Goal: Transaction & Acquisition: Purchase product/service

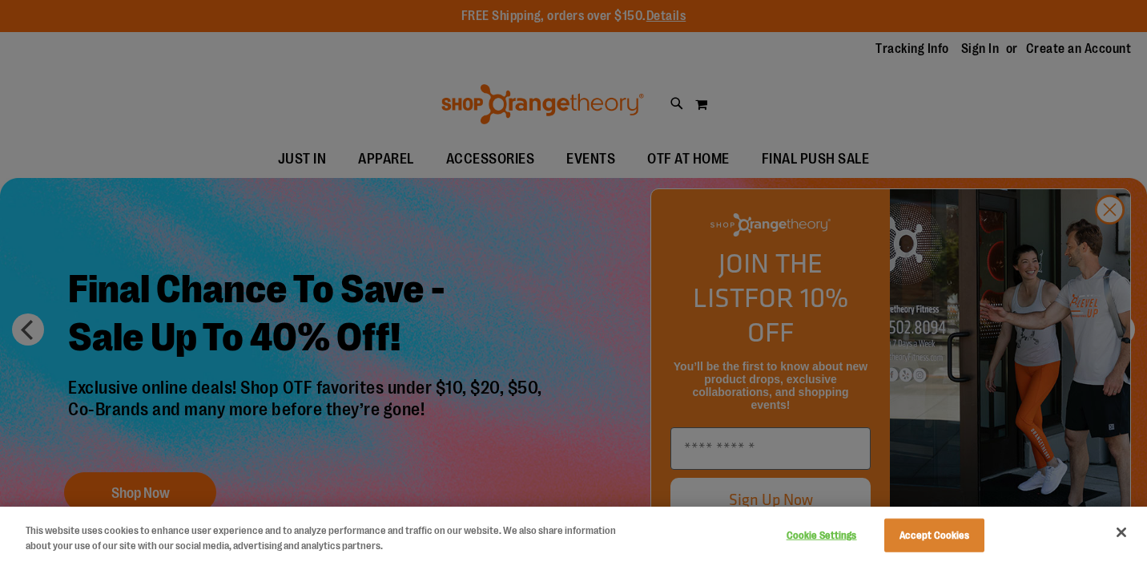
click at [1111, 243] on div at bounding box center [573, 281] width 1147 height 562
click at [931, 531] on button "Accept Cookies" at bounding box center [934, 535] width 100 height 34
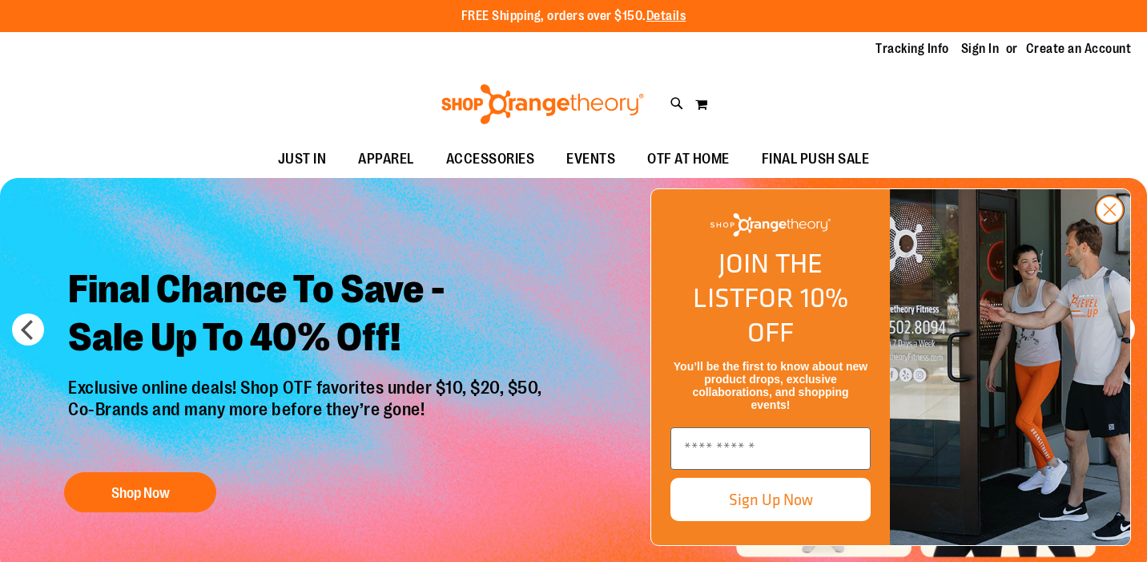
click at [1104, 223] on circle "Close dialog" at bounding box center [1110, 209] width 26 height 26
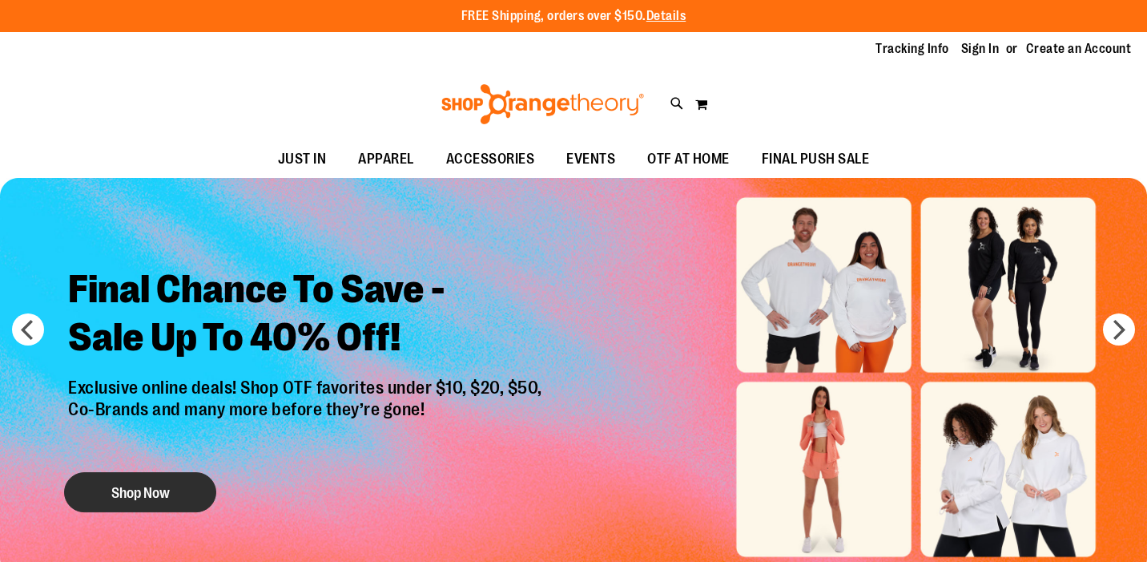
click at [166, 489] on button "Shop Now" at bounding box center [140, 492] width 152 height 40
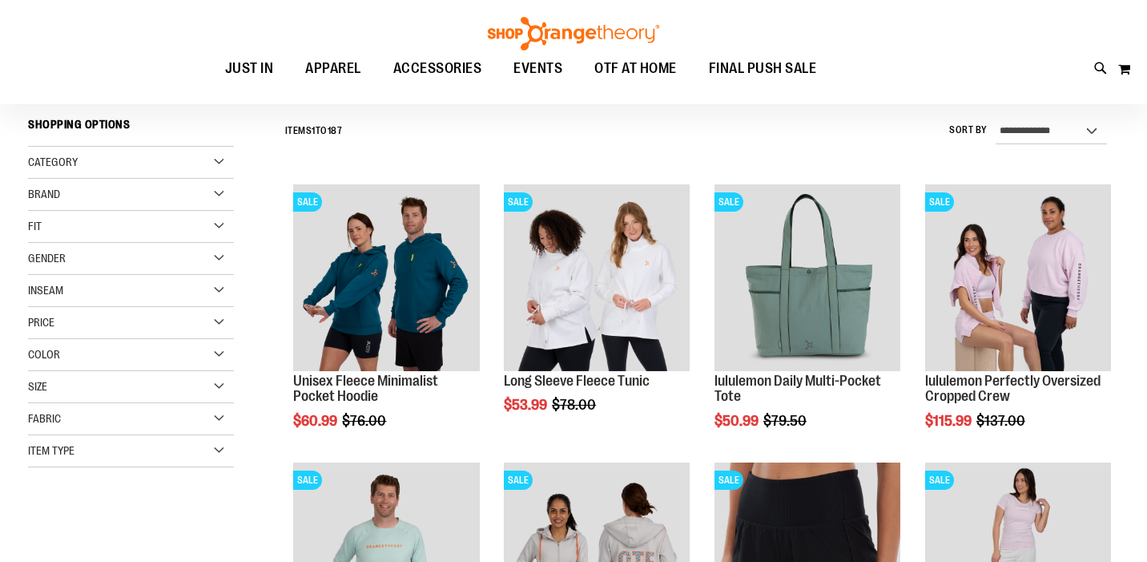
scroll to position [140, 0]
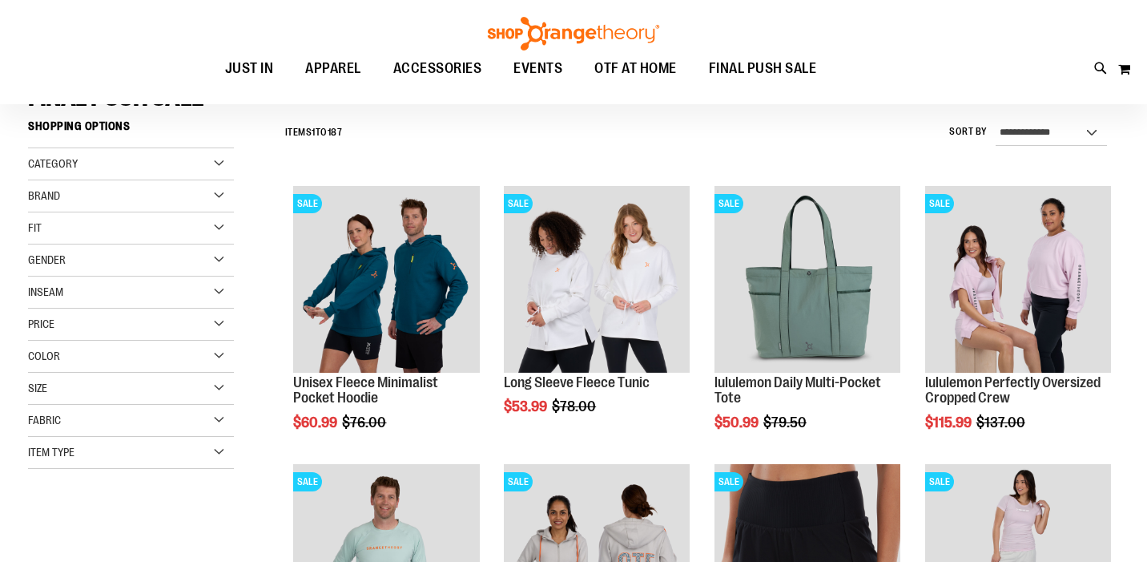
click at [215, 194] on div "Brand" at bounding box center [131, 196] width 206 height 32
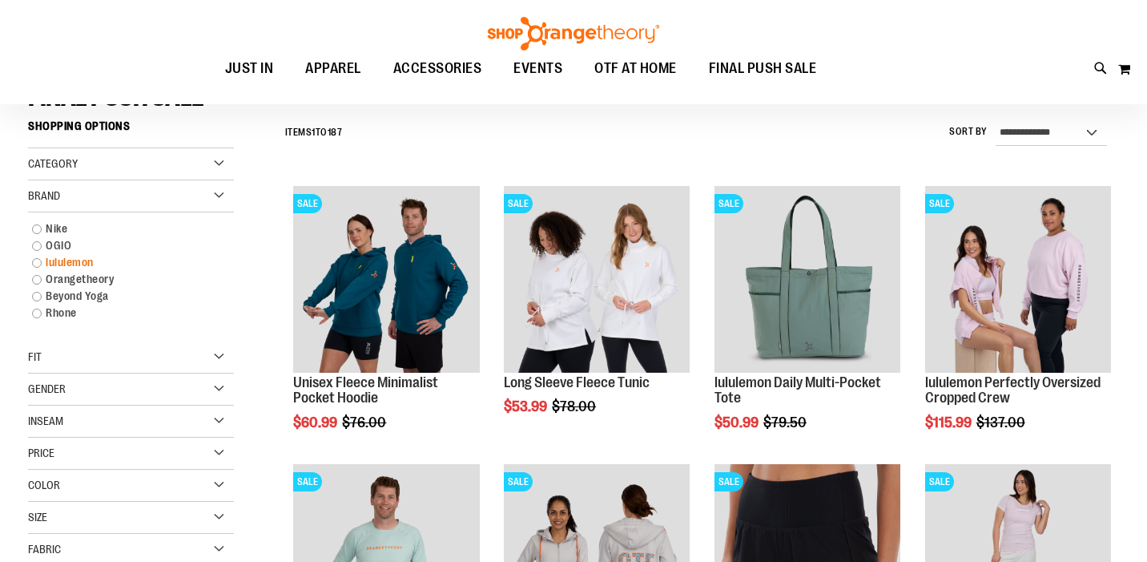
click at [38, 260] on link "lululemon" at bounding box center [122, 262] width 197 height 17
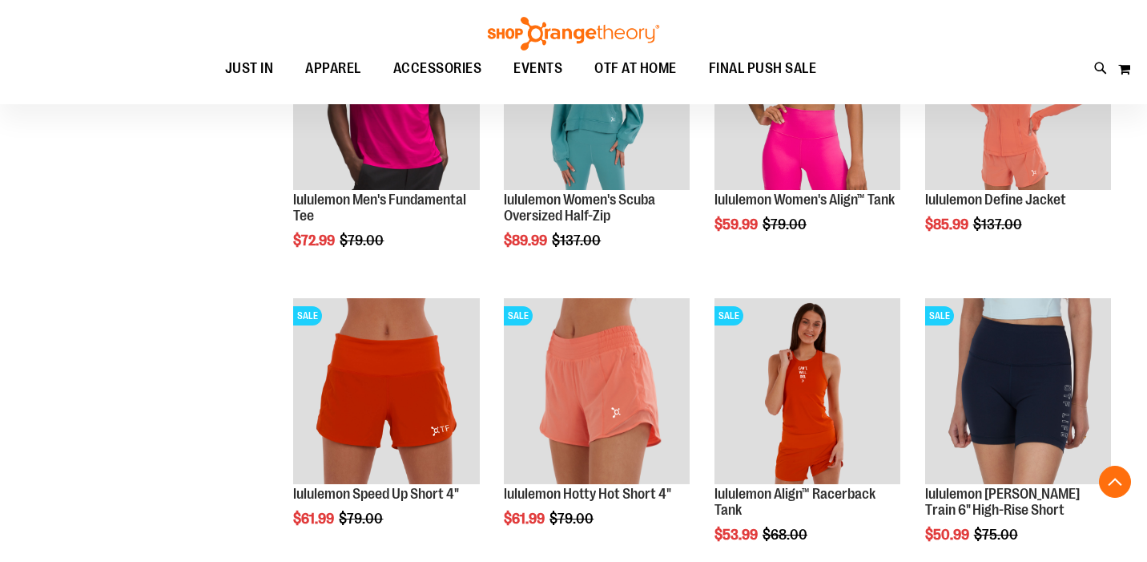
scroll to position [1210, 0]
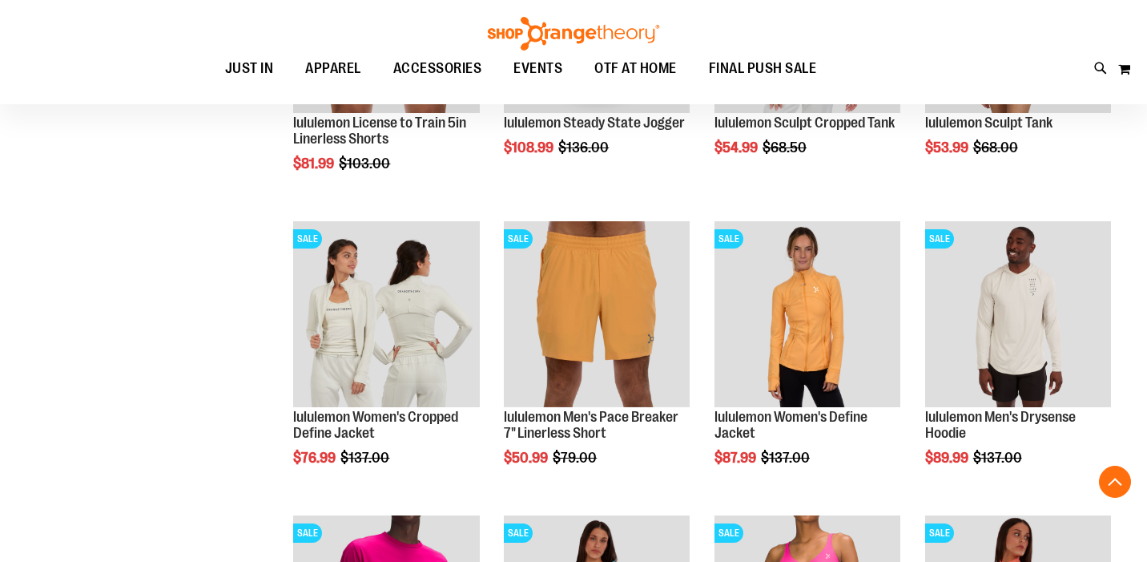
scroll to position [208, 0]
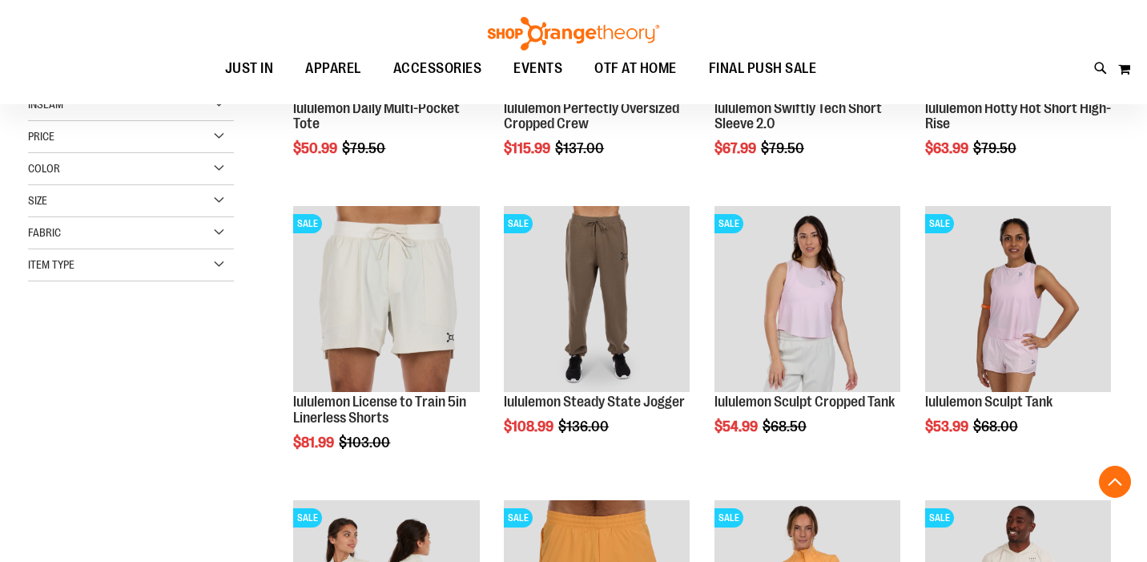
scroll to position [416, 0]
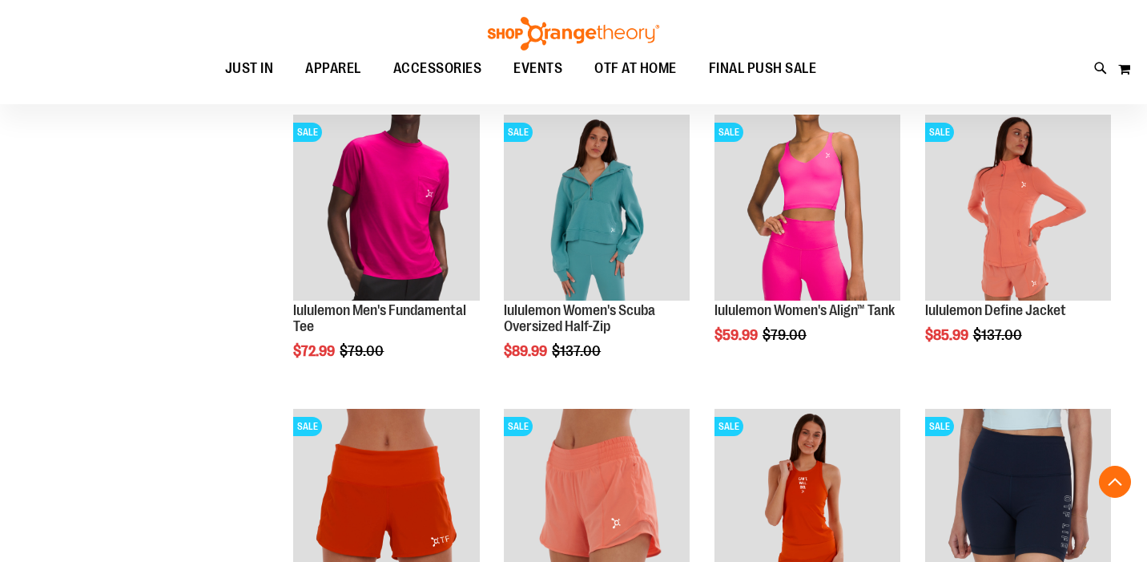
scroll to position [1101, 0]
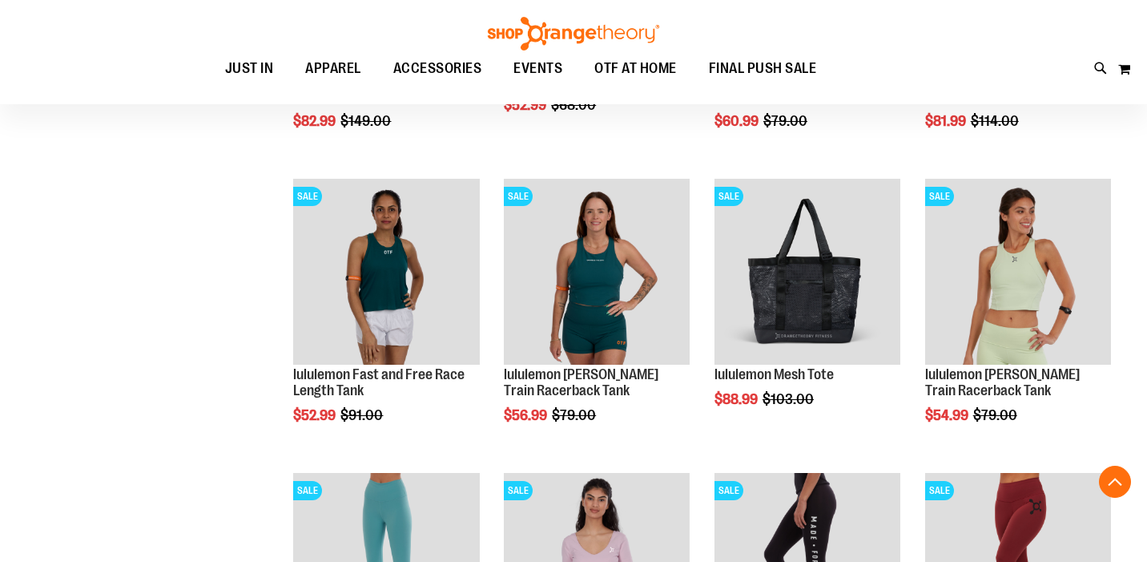
scroll to position [1923, 0]
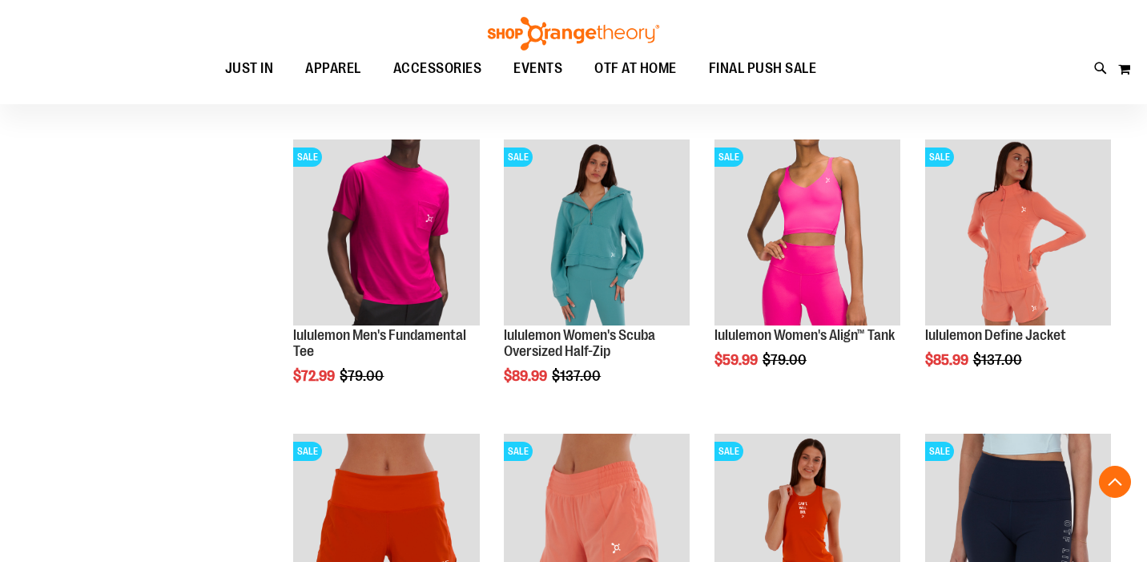
scroll to position [1061, 0]
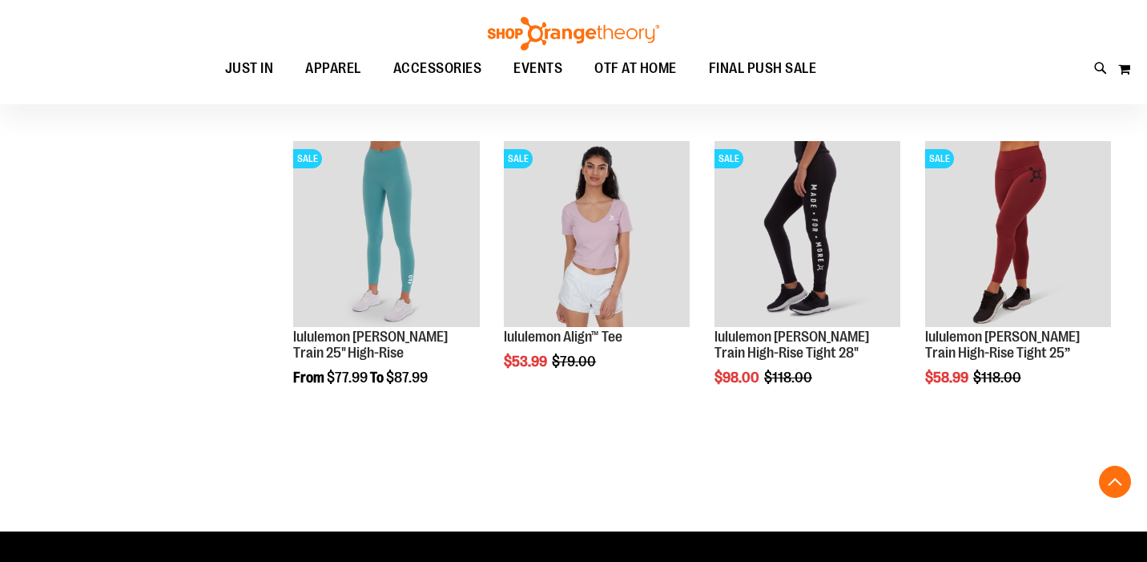
scroll to position [919, 0]
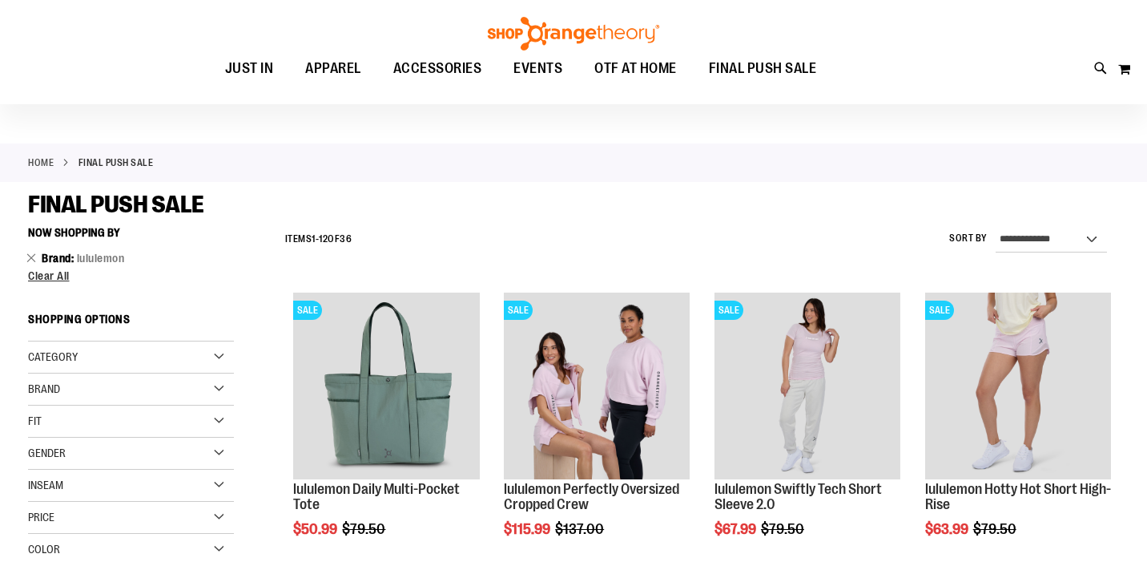
scroll to position [38, 0]
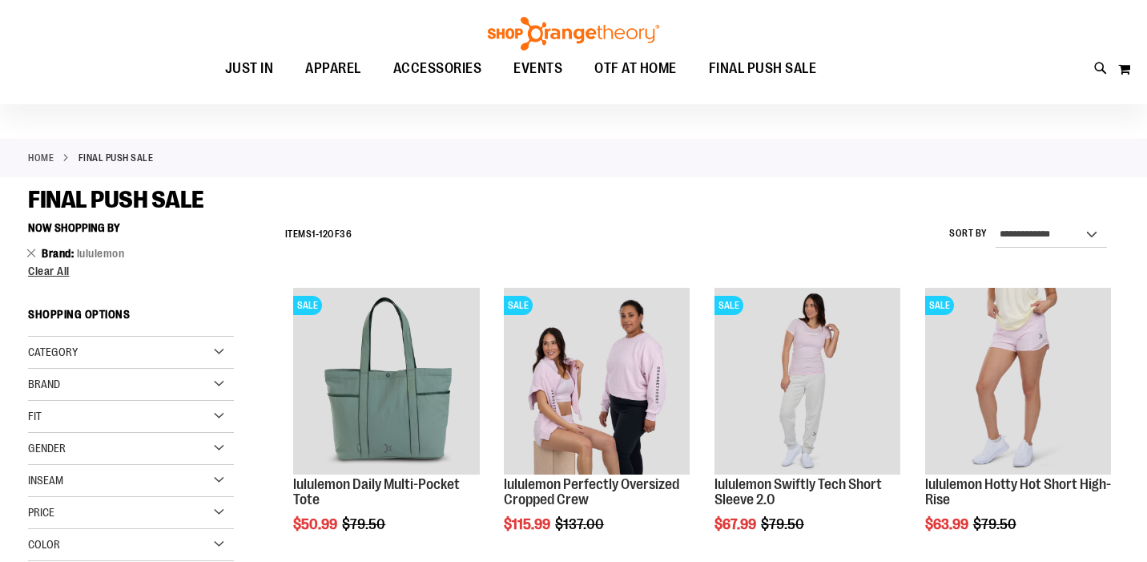
click at [223, 376] on div "Brand" at bounding box center [131, 384] width 206 height 32
click at [40, 465] on link "Orangetheory" at bounding box center [122, 467] width 197 height 17
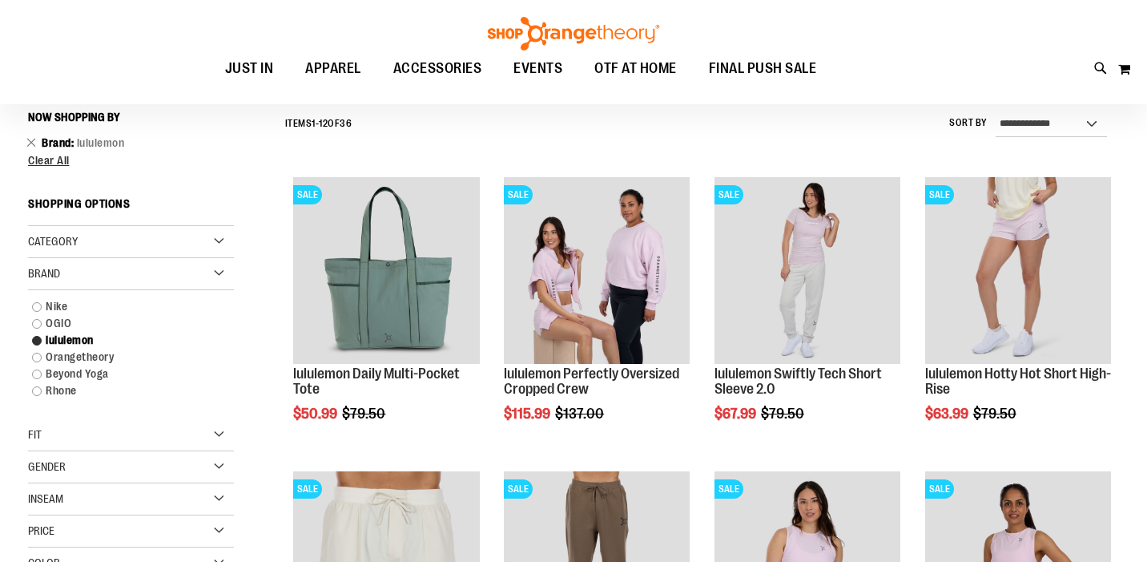
scroll to position [151, 0]
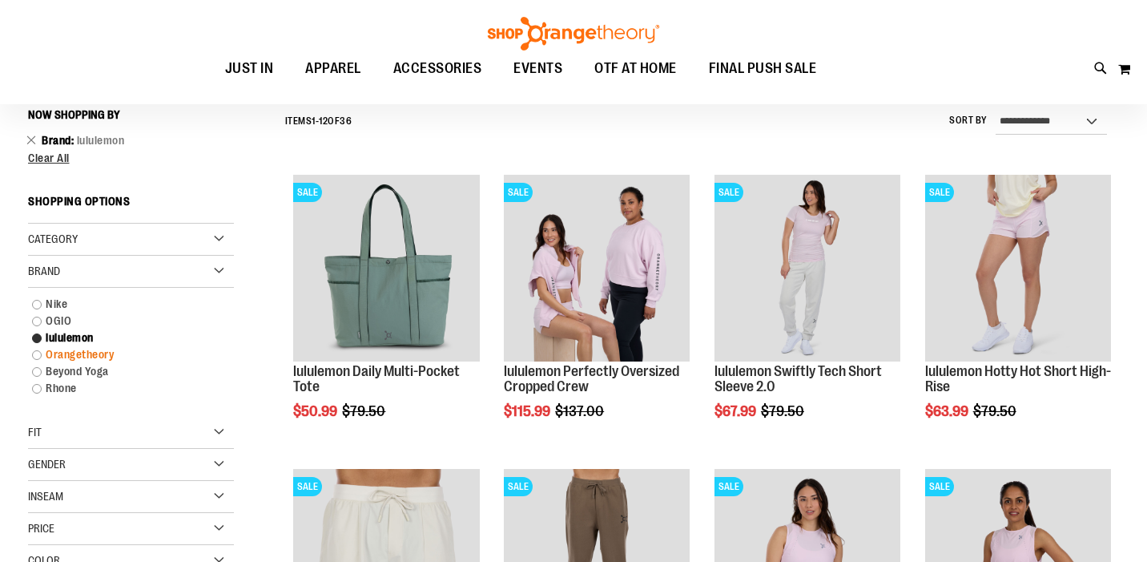
click at [38, 352] on link "Orangetheory" at bounding box center [122, 354] width 197 height 17
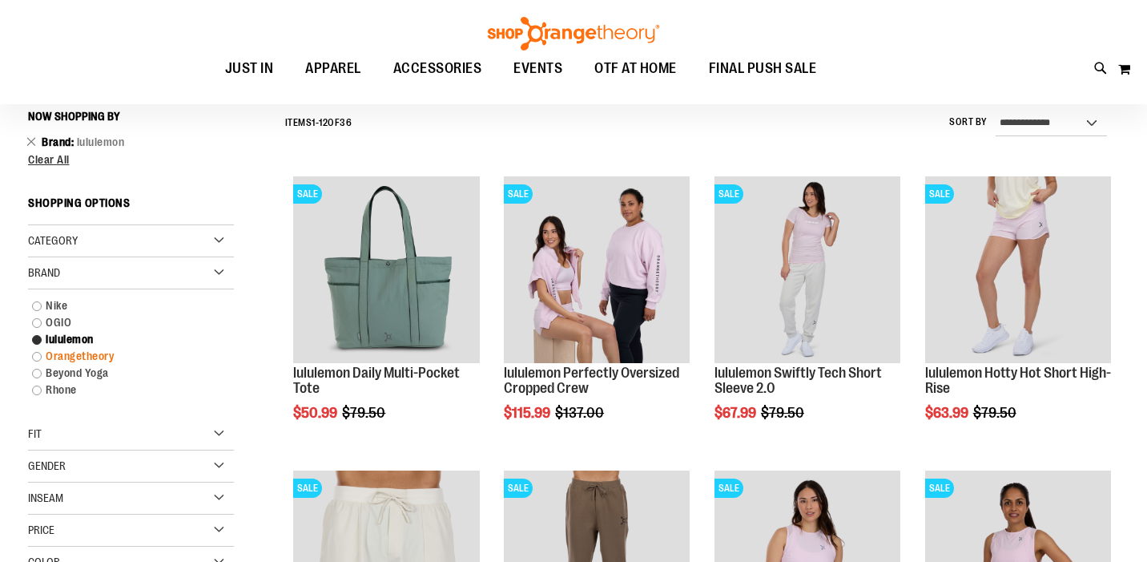
scroll to position [149, 0]
click at [38, 356] on link "Orangetheory" at bounding box center [122, 356] width 197 height 17
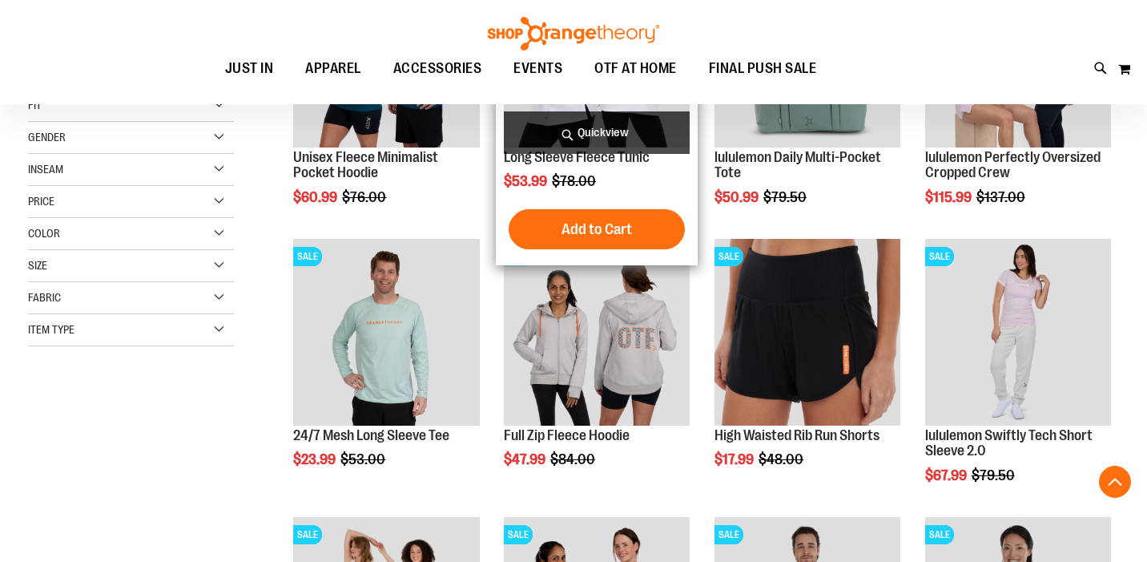
scroll to position [366, 0]
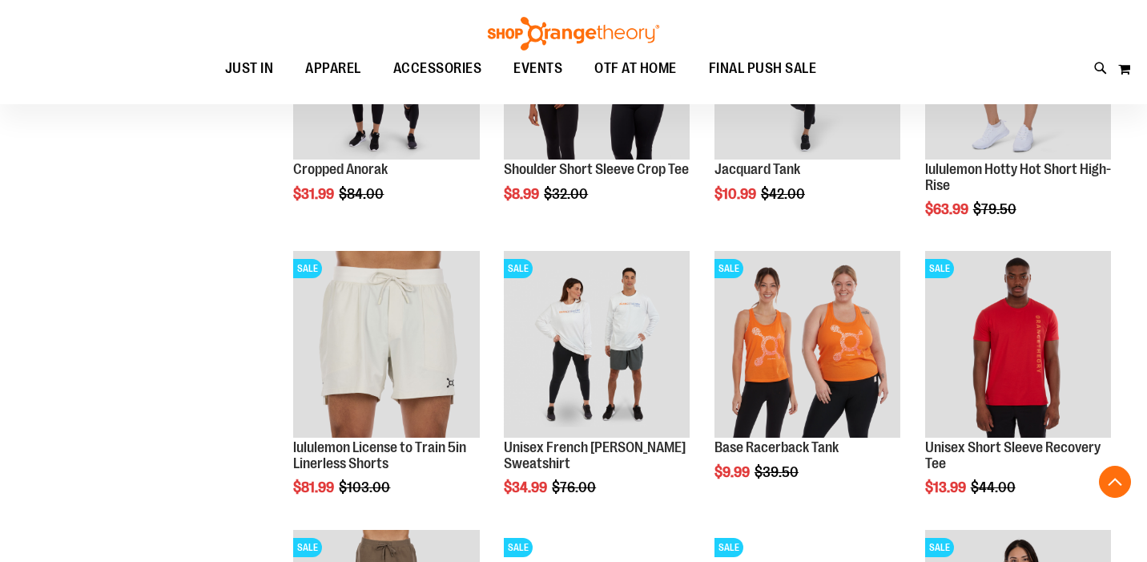
scroll to position [1189, 0]
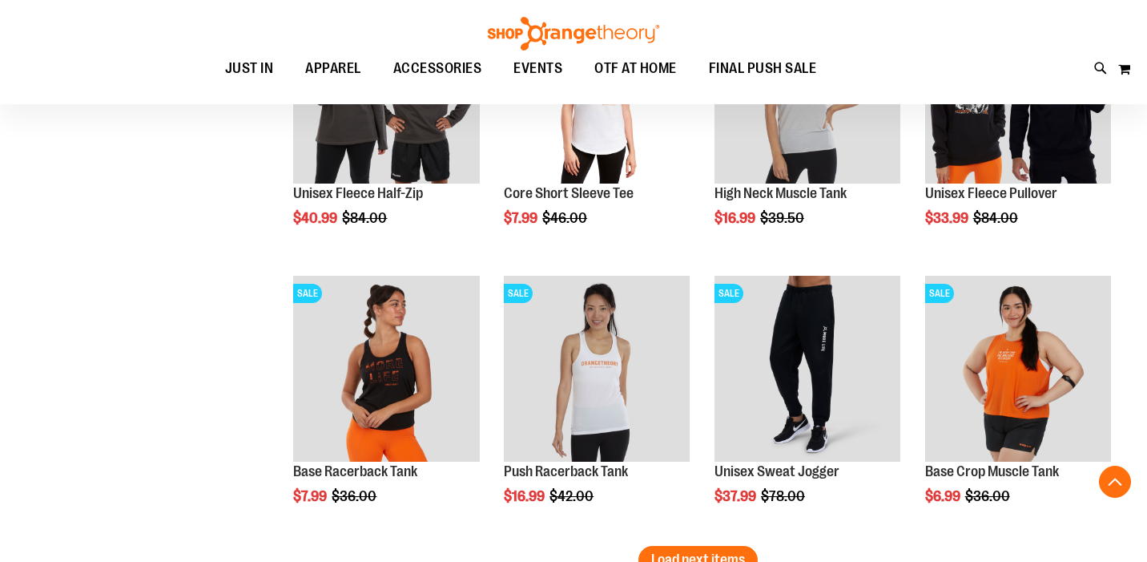
scroll to position [2294, 0]
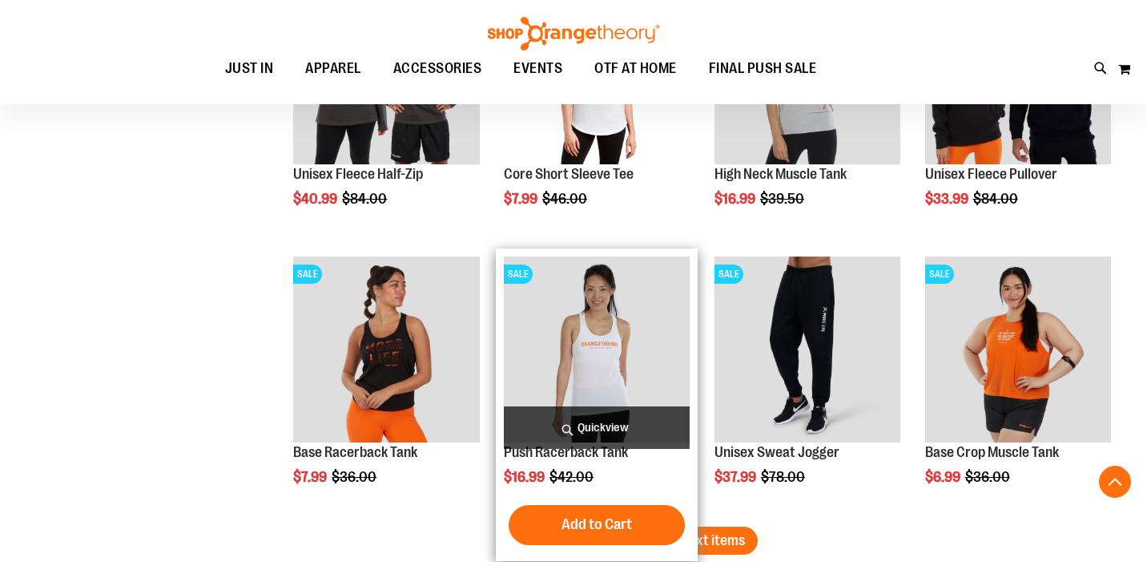
click at [572, 347] on img "product" at bounding box center [597, 349] width 186 height 186
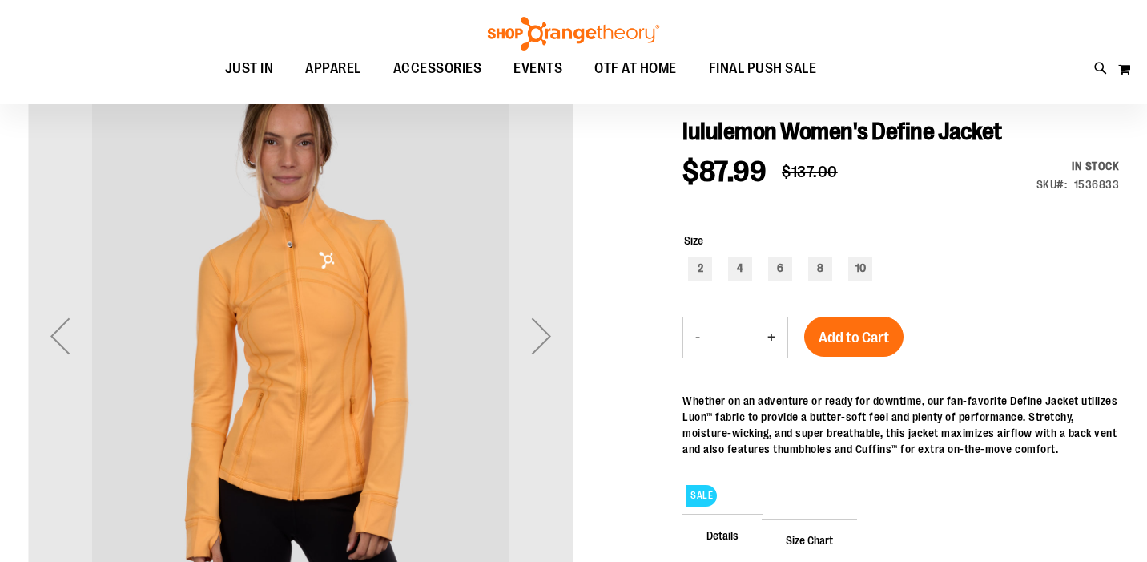
scroll to position [173, 0]
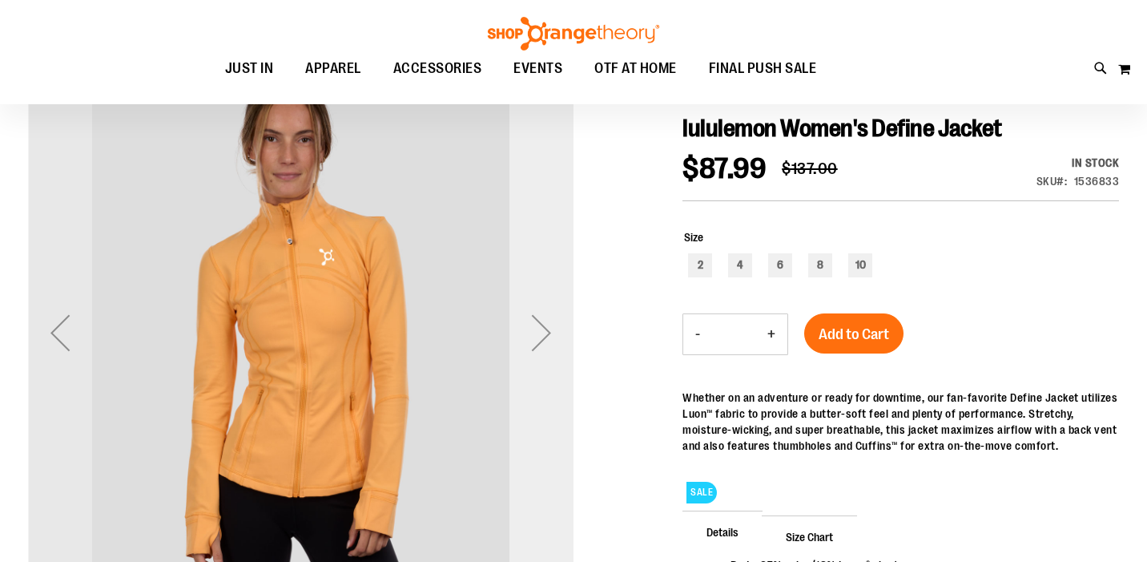
click at [546, 337] on div "Next" at bounding box center [541, 332] width 64 height 64
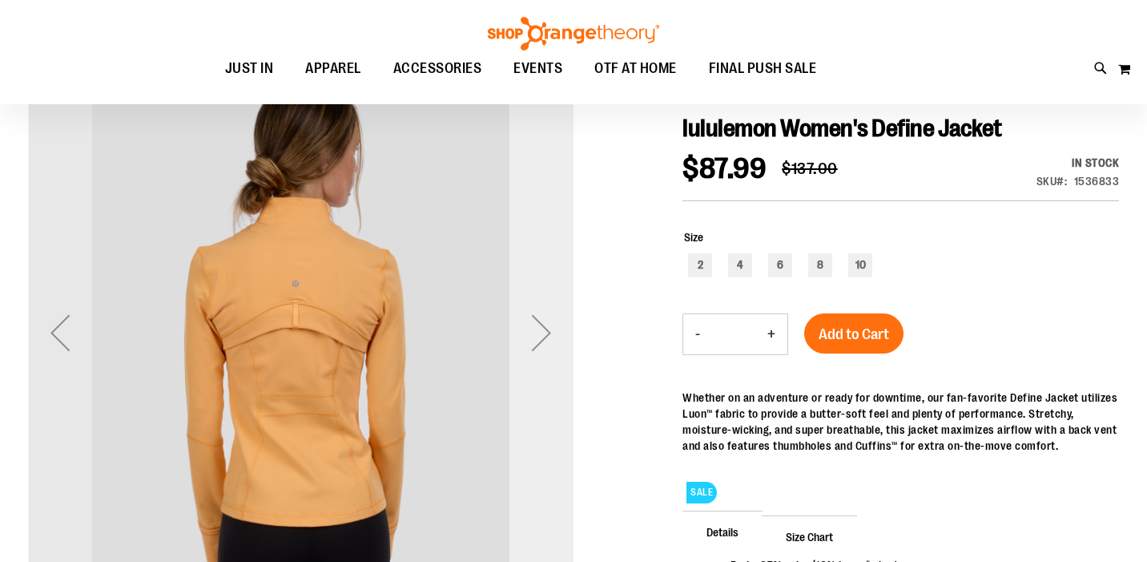
click at [545, 337] on div "Next" at bounding box center [541, 332] width 64 height 64
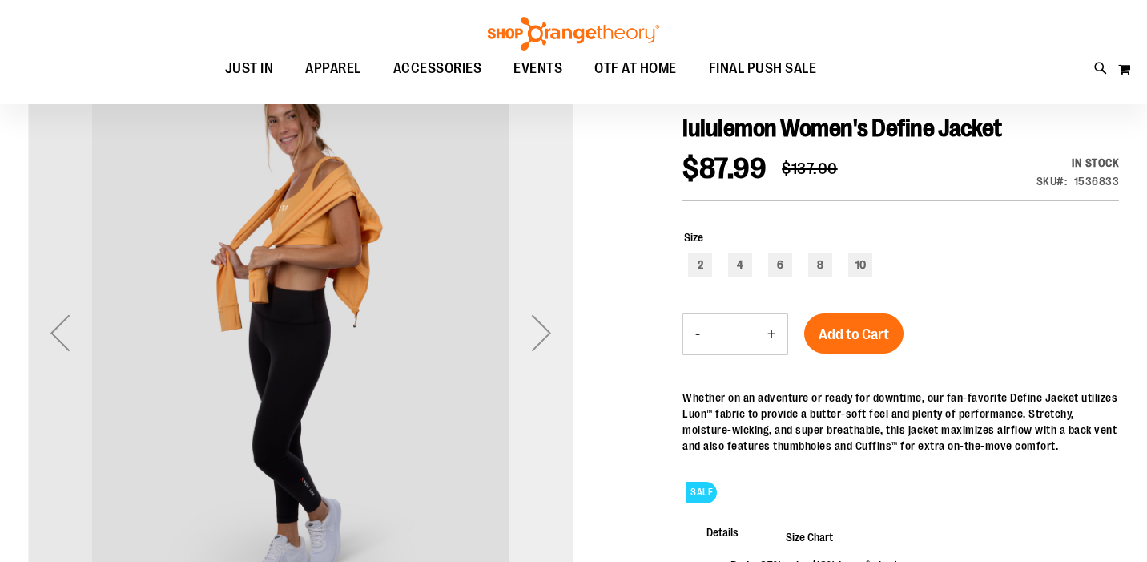
click at [540, 333] on div "Next" at bounding box center [541, 332] width 64 height 64
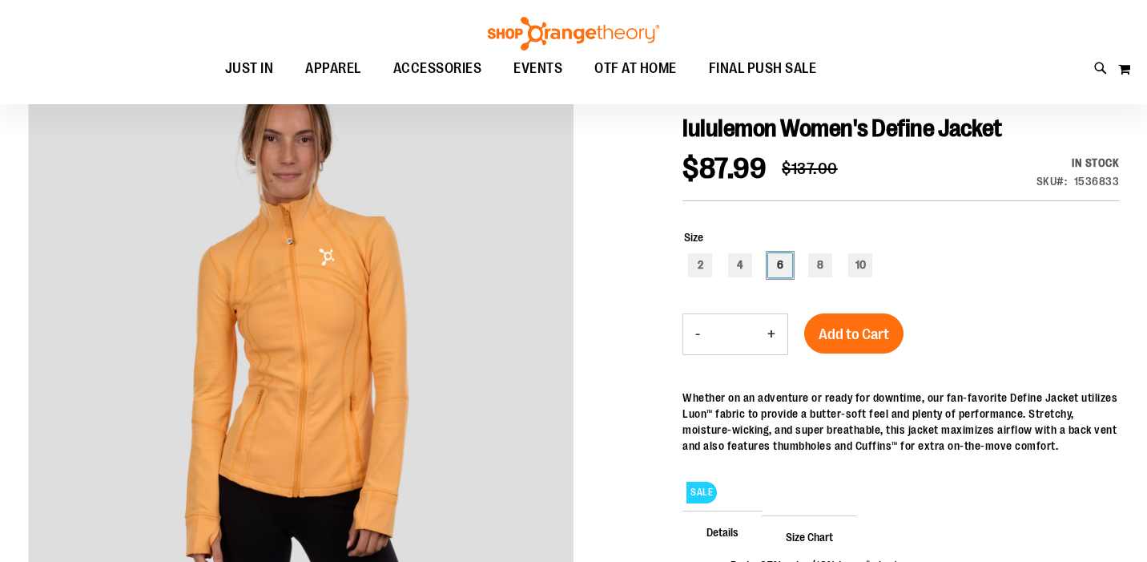
click at [780, 261] on div "6" at bounding box center [780, 265] width 24 height 24
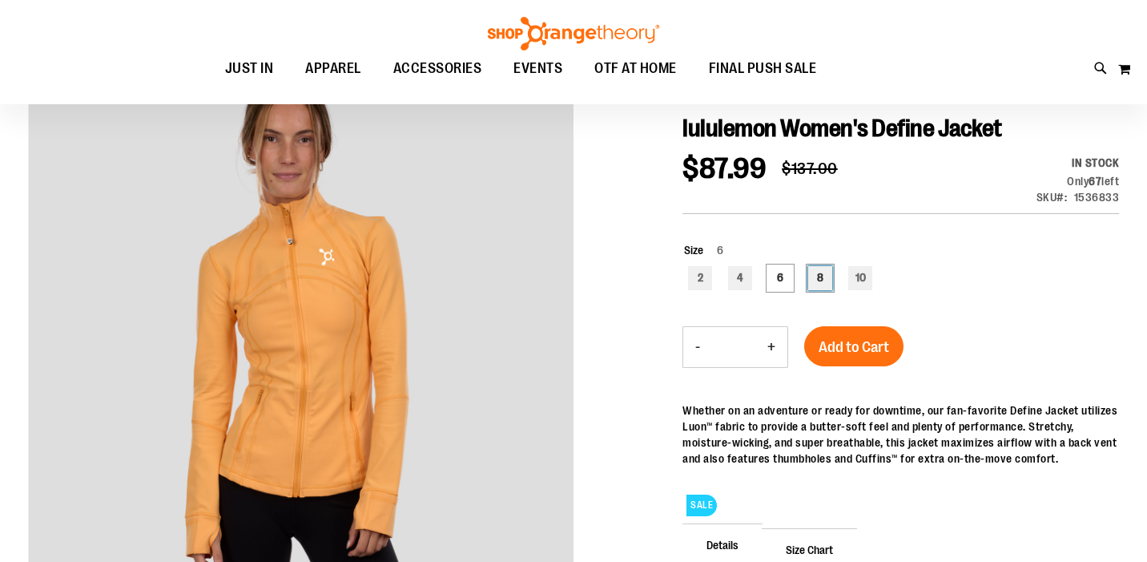
click at [820, 269] on div "8" at bounding box center [820, 278] width 24 height 24
type input "***"
click at [833, 340] on span "Add to Cart" at bounding box center [854, 347] width 70 height 18
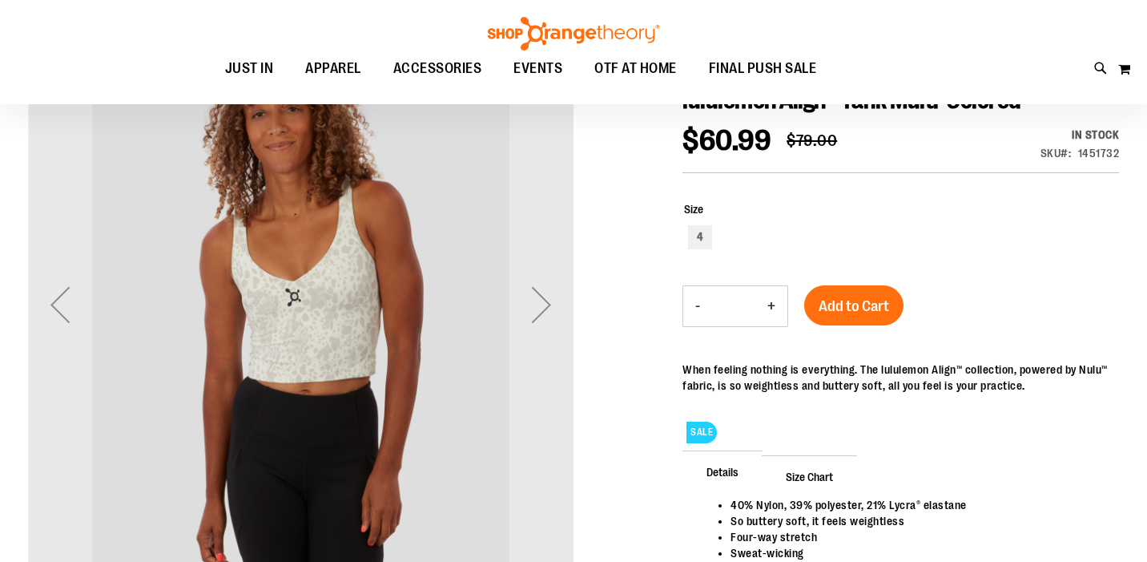
scroll to position [205, 0]
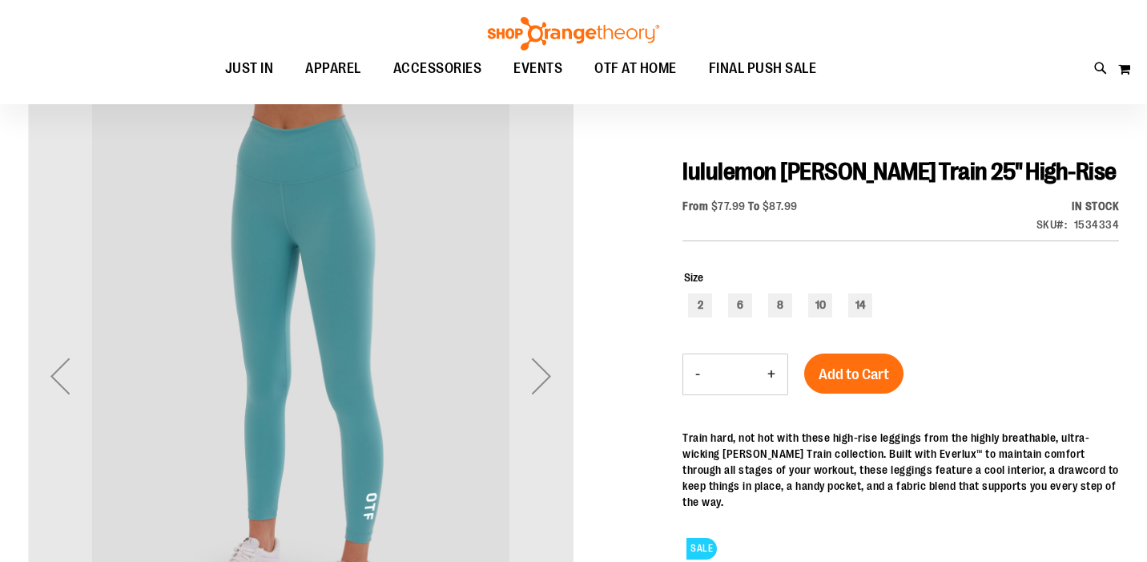
scroll to position [127, 0]
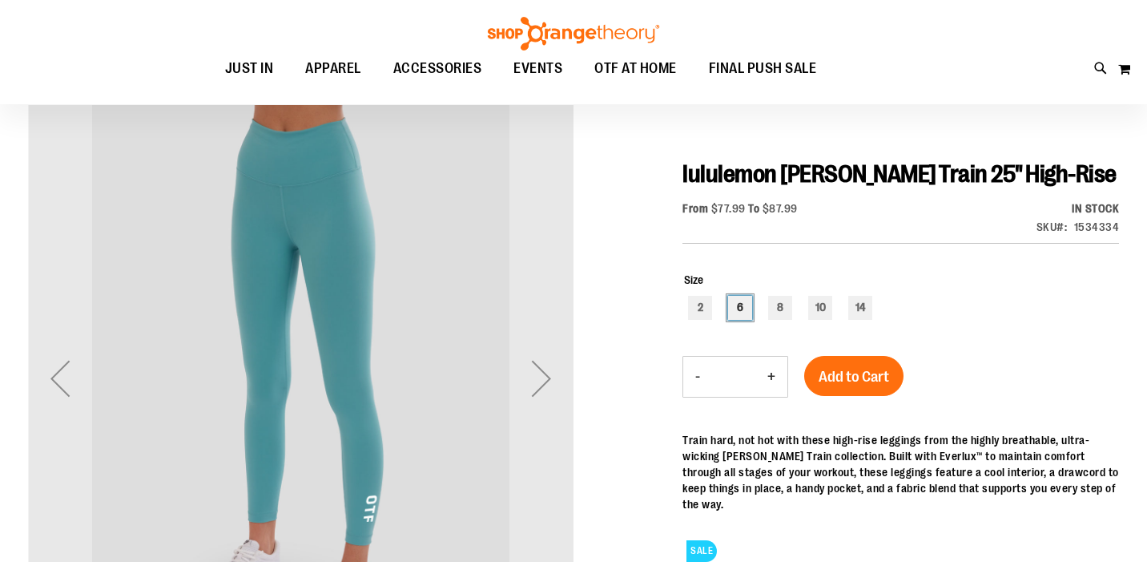
click at [732, 307] on div "6" at bounding box center [740, 308] width 24 height 24
type input "***"
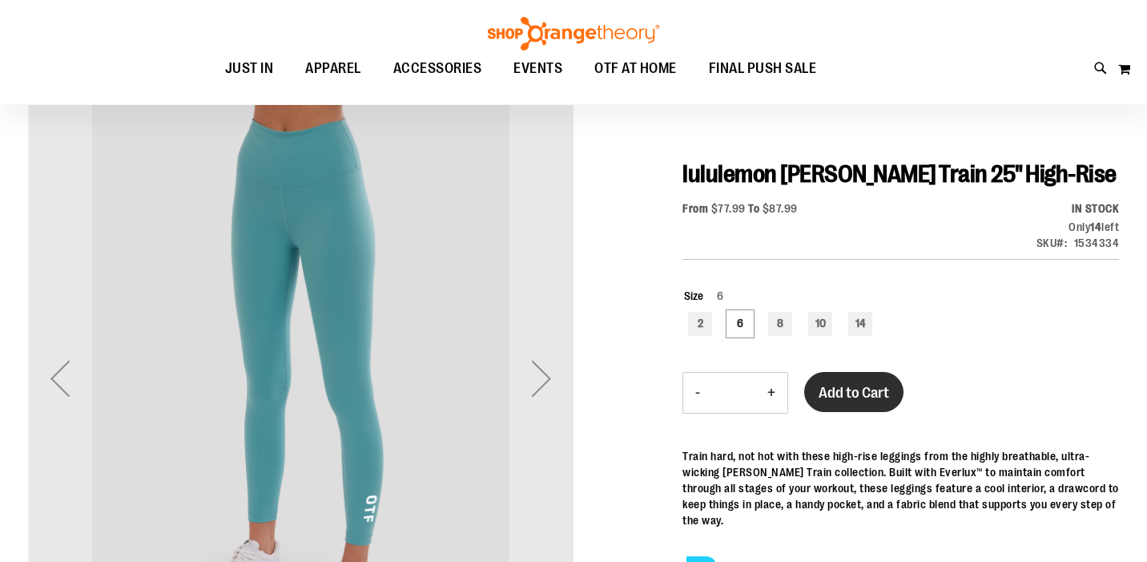
click at [815, 377] on button "Add to Cart" at bounding box center [853, 392] width 99 height 40
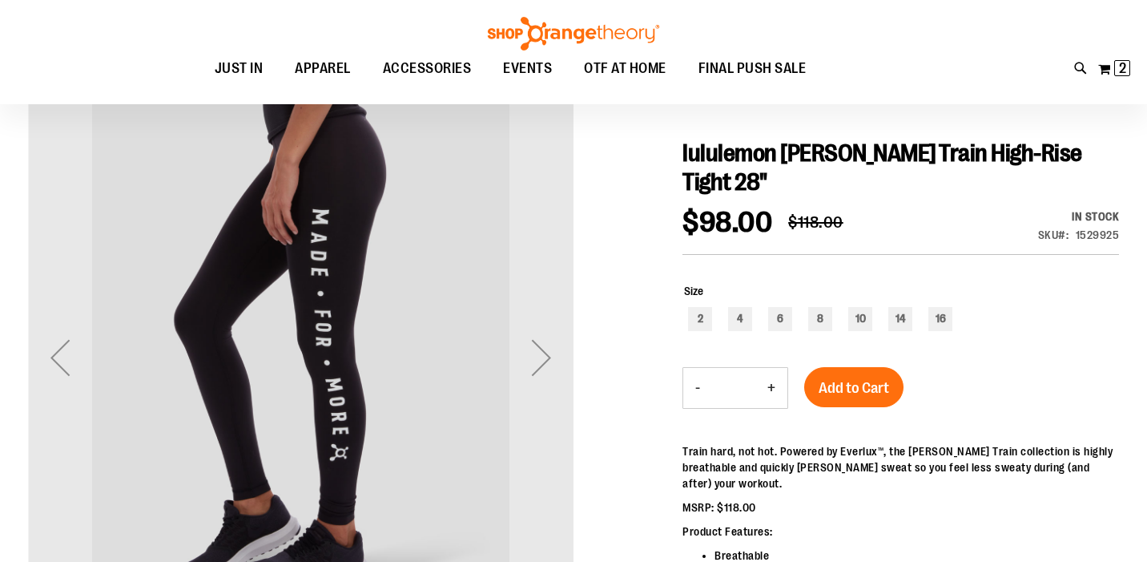
scroll to position [155, 0]
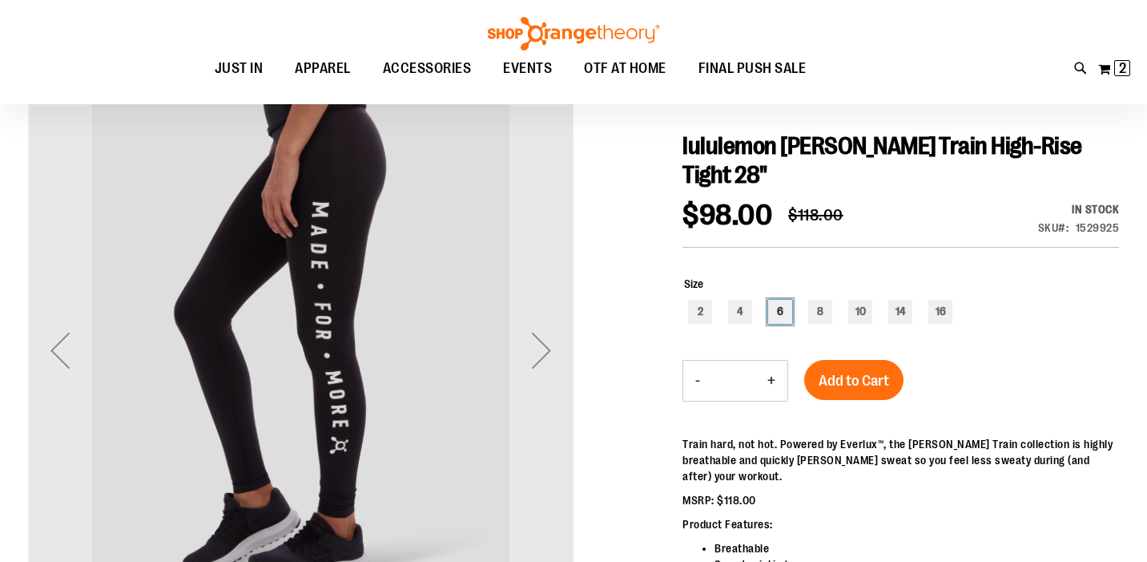
click at [776, 300] on div "6" at bounding box center [780, 312] width 24 height 24
type input "***"
click at [843, 372] on span "Add to Cart" at bounding box center [854, 381] width 70 height 18
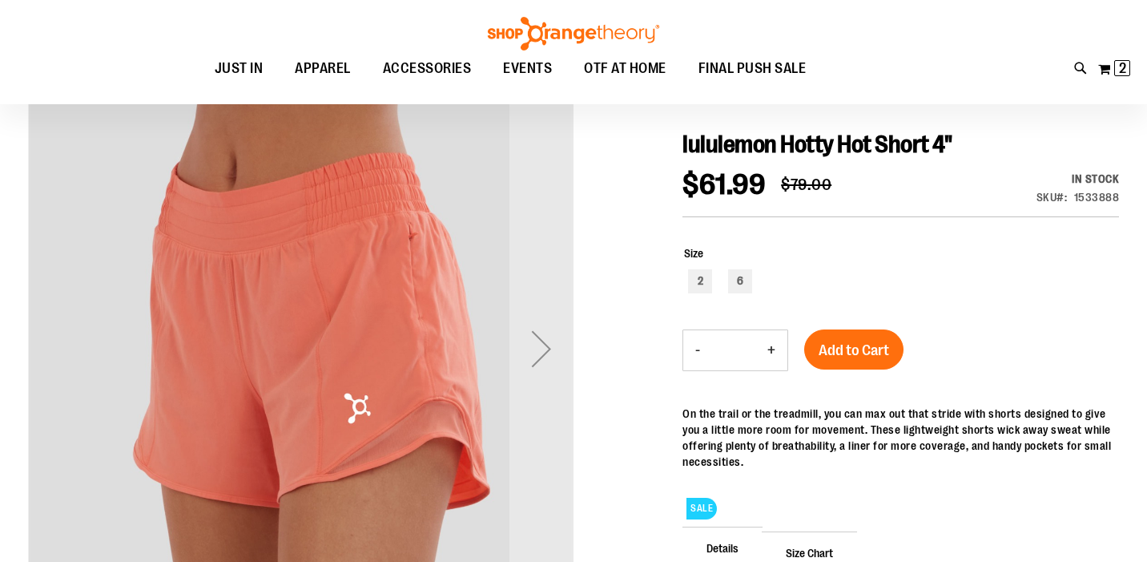
scroll to position [161, 0]
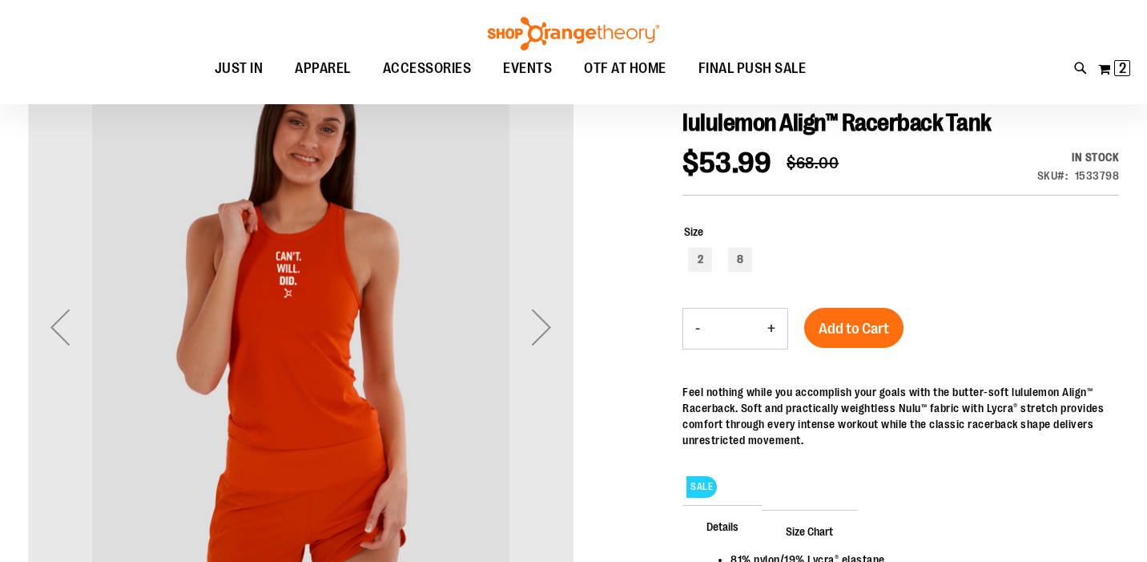
scroll to position [177, 0]
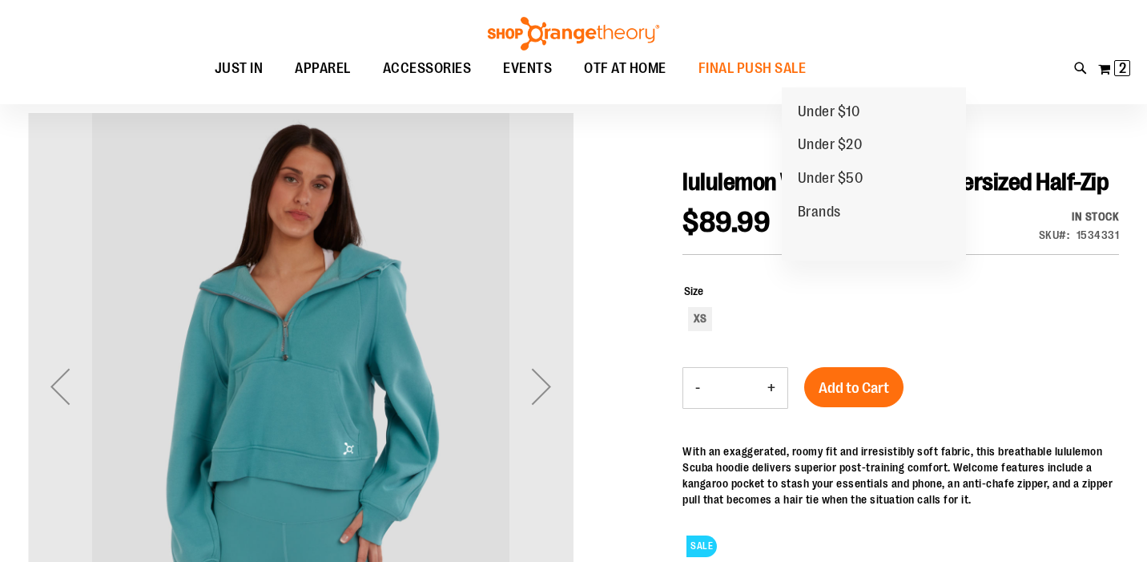
scroll to position [198, 0]
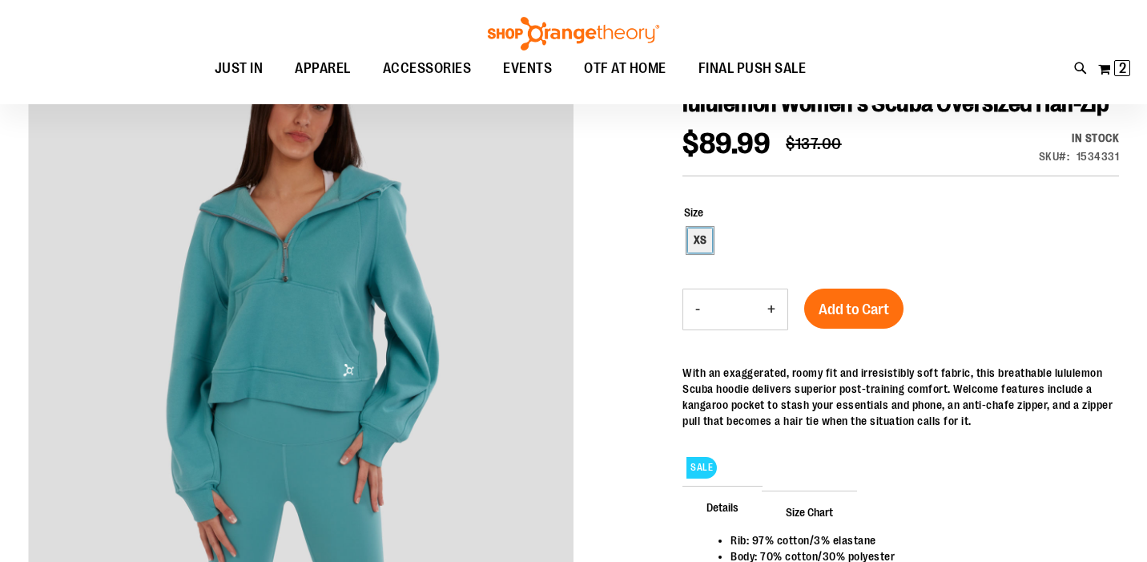
click at [705, 238] on div "XS" at bounding box center [700, 240] width 24 height 24
type input "***"
click at [853, 302] on span "Add to Cart" at bounding box center [854, 309] width 70 height 18
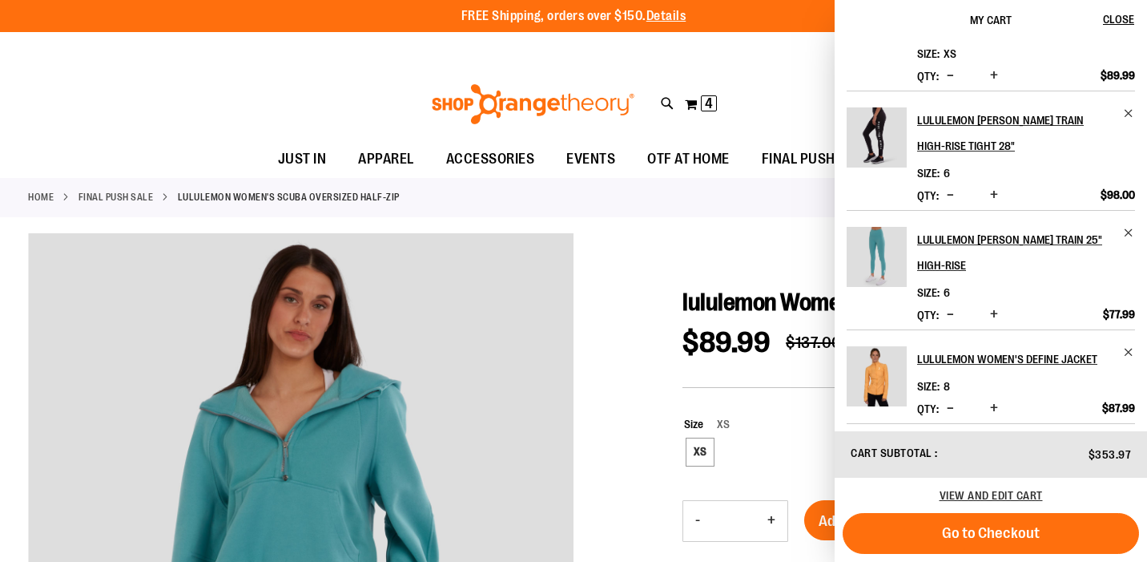
scroll to position [70, 0]
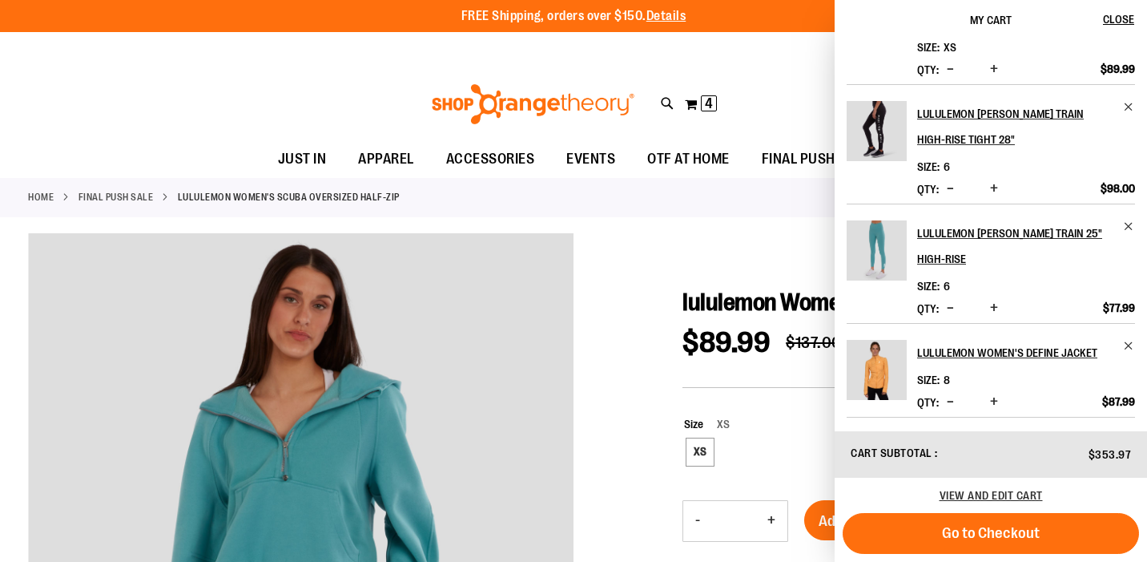
click at [762, 55] on div "Tracking Info Sign In Return to Procurement Create an Account" at bounding box center [573, 49] width 1147 height 34
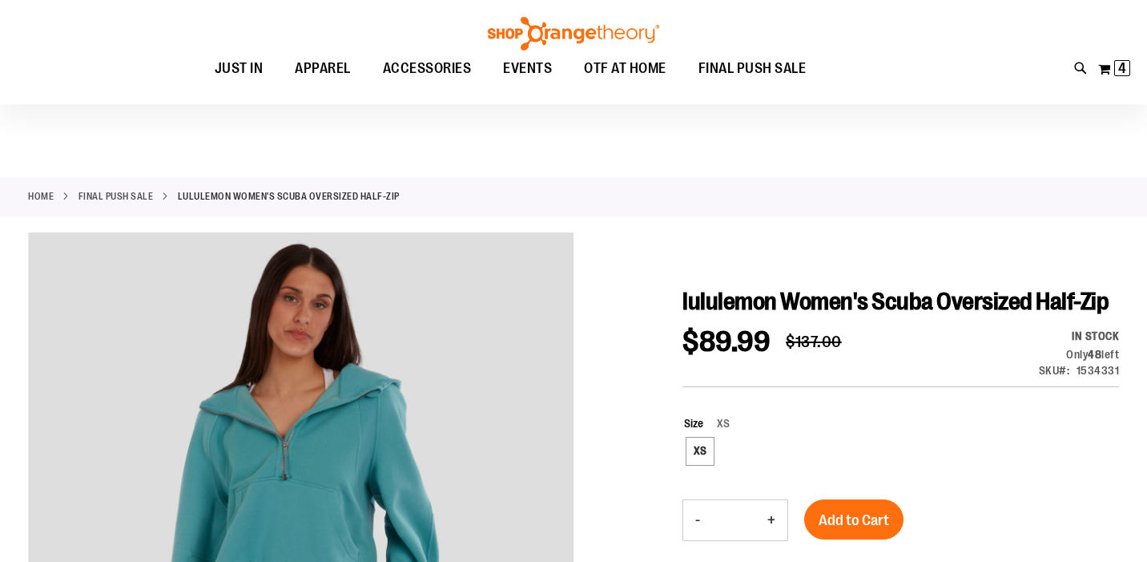
scroll to position [147, 0]
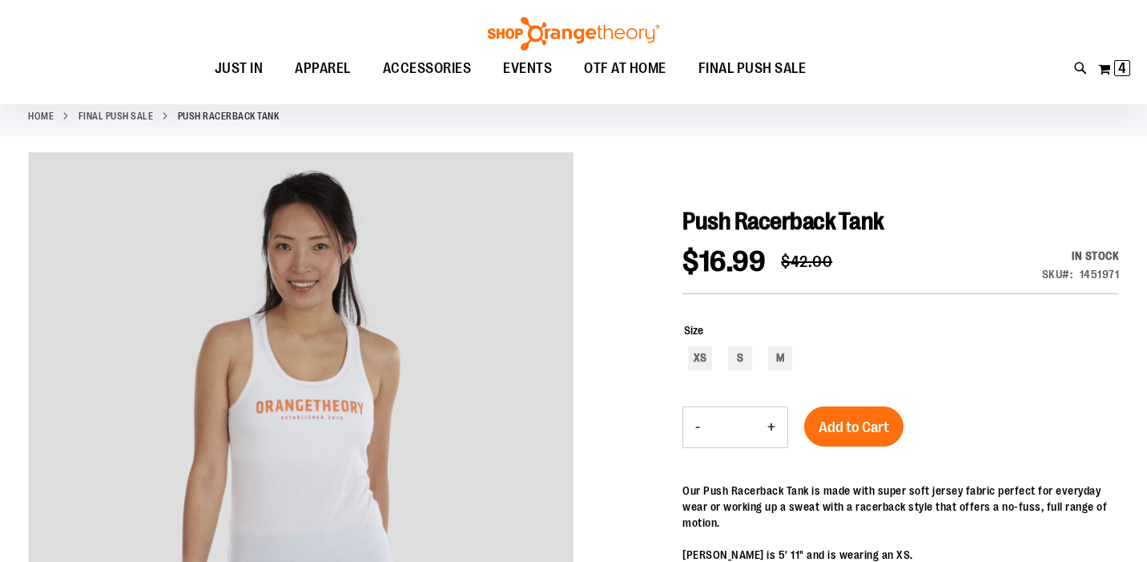
scroll to position [106, 0]
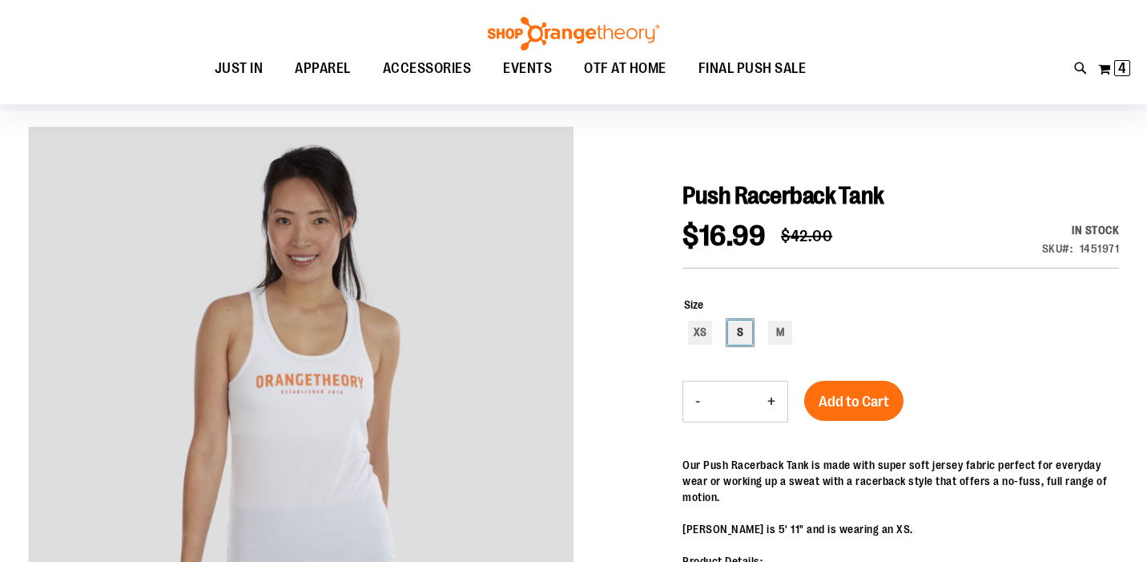
click at [747, 336] on div "S" at bounding box center [740, 332] width 24 height 24
type input "***"
click at [852, 410] on button "Add to Cart" at bounding box center [853, 400] width 99 height 40
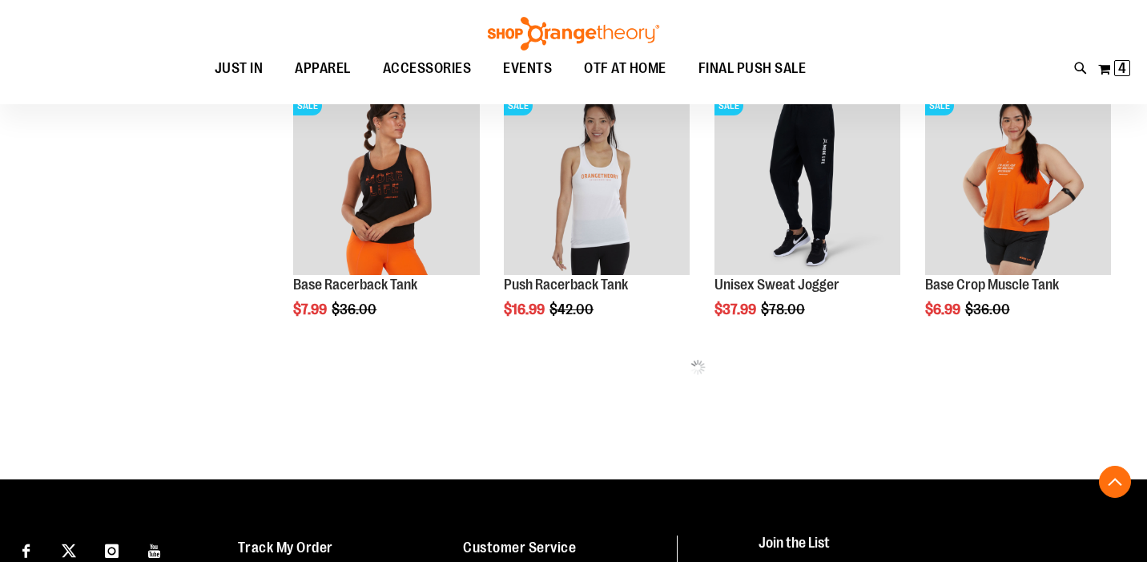
scroll to position [658, 0]
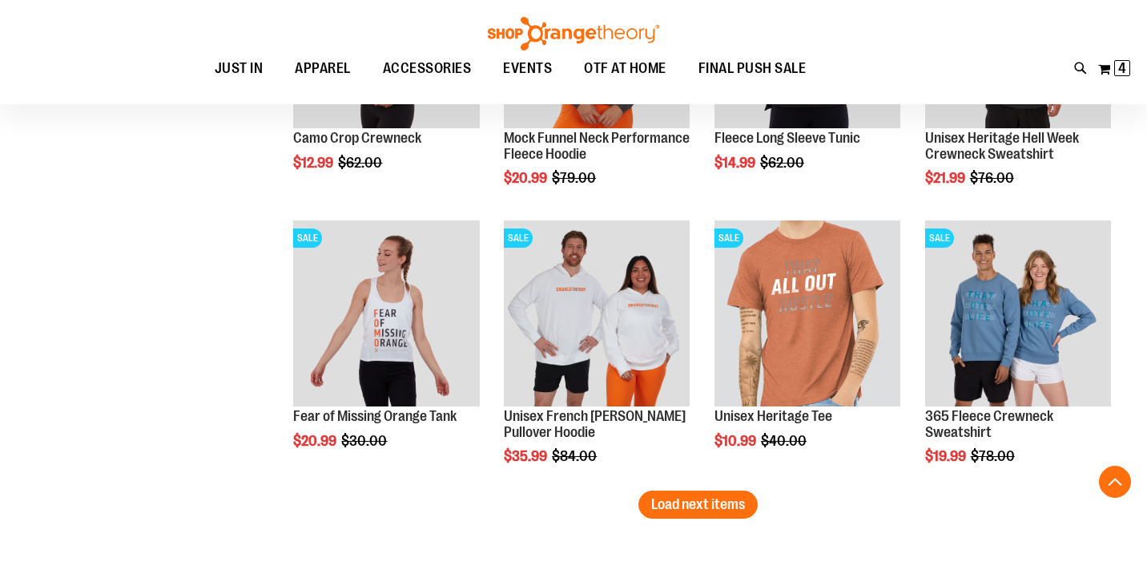
scroll to position [2207, 0]
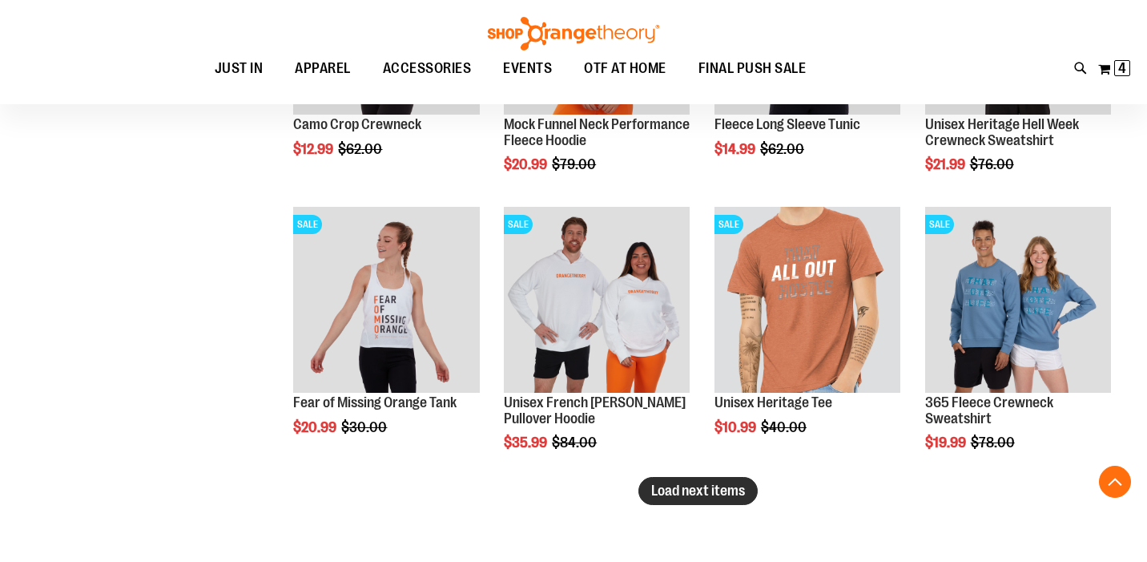
click at [680, 480] on button "Load next items" at bounding box center [697, 491] width 119 height 28
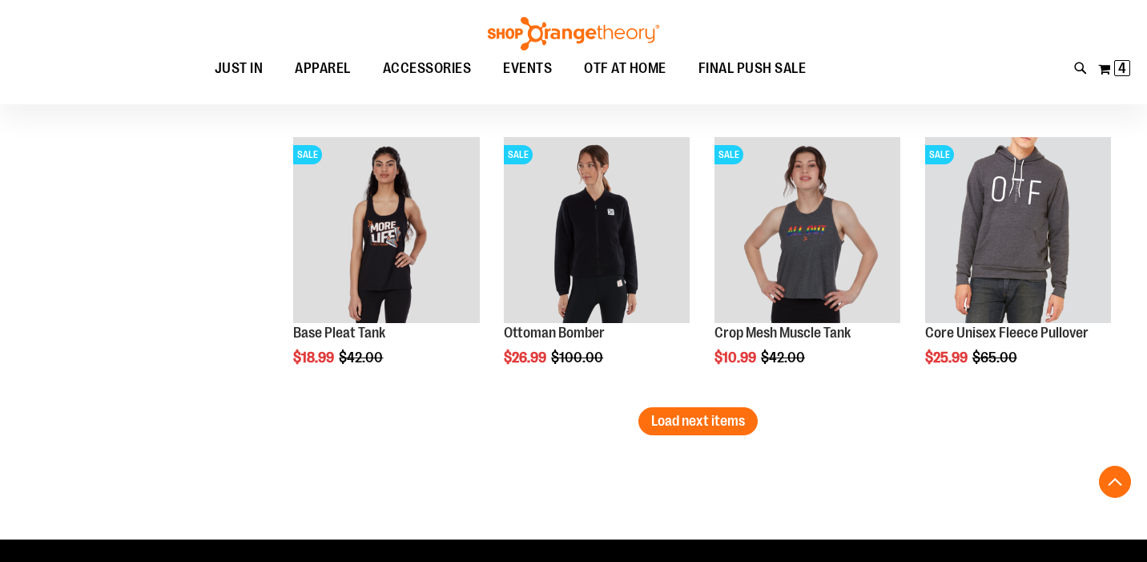
scroll to position [3114, 0]
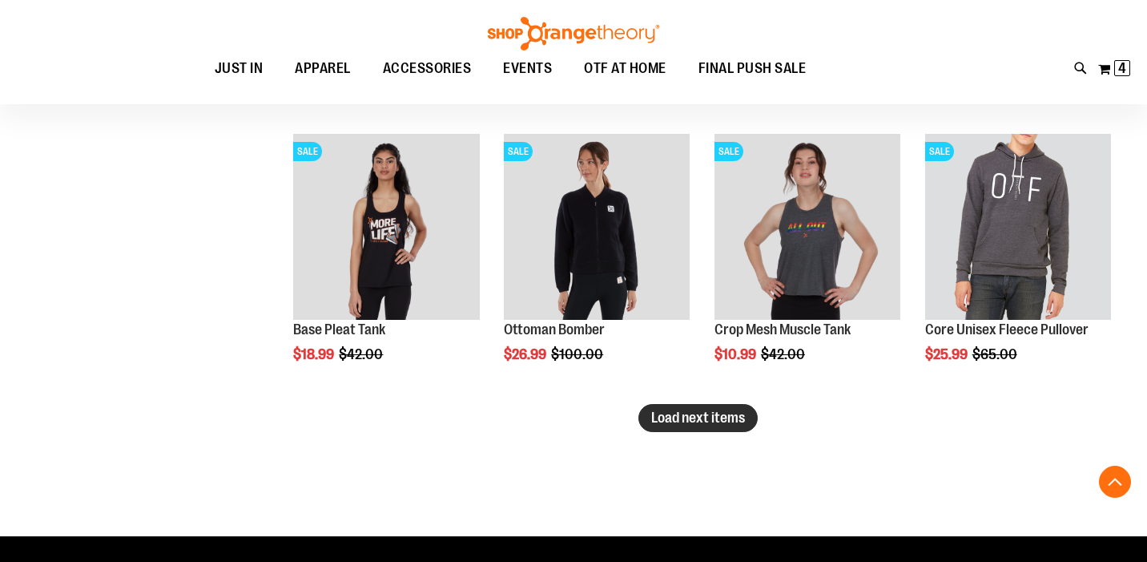
click at [671, 421] on span "Load next items" at bounding box center [698, 417] width 94 height 16
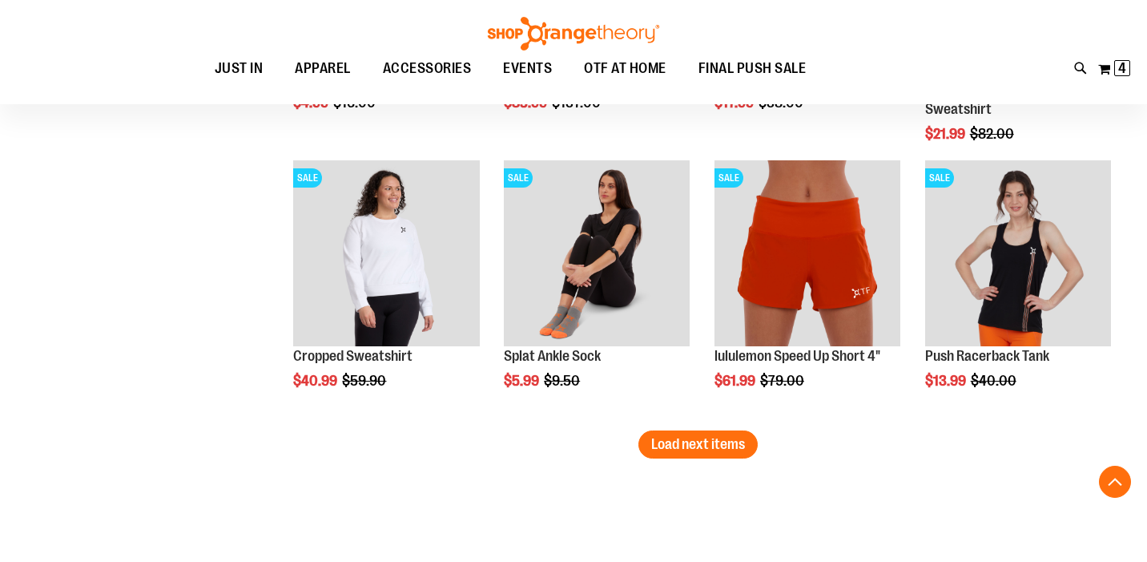
scroll to position [3925, 0]
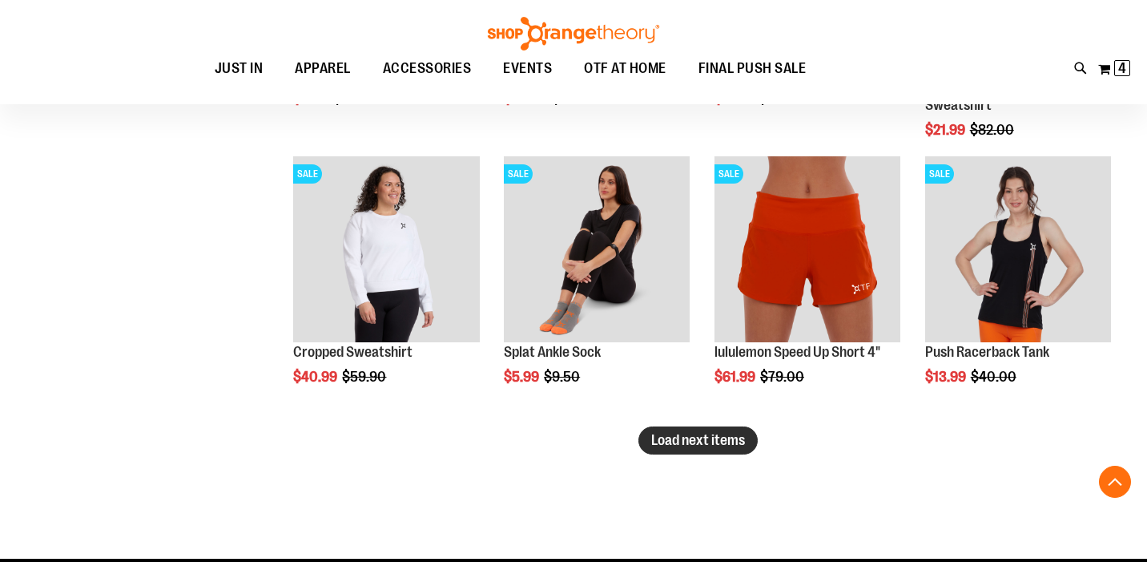
click at [670, 444] on span "Load next items" at bounding box center [698, 440] width 94 height 16
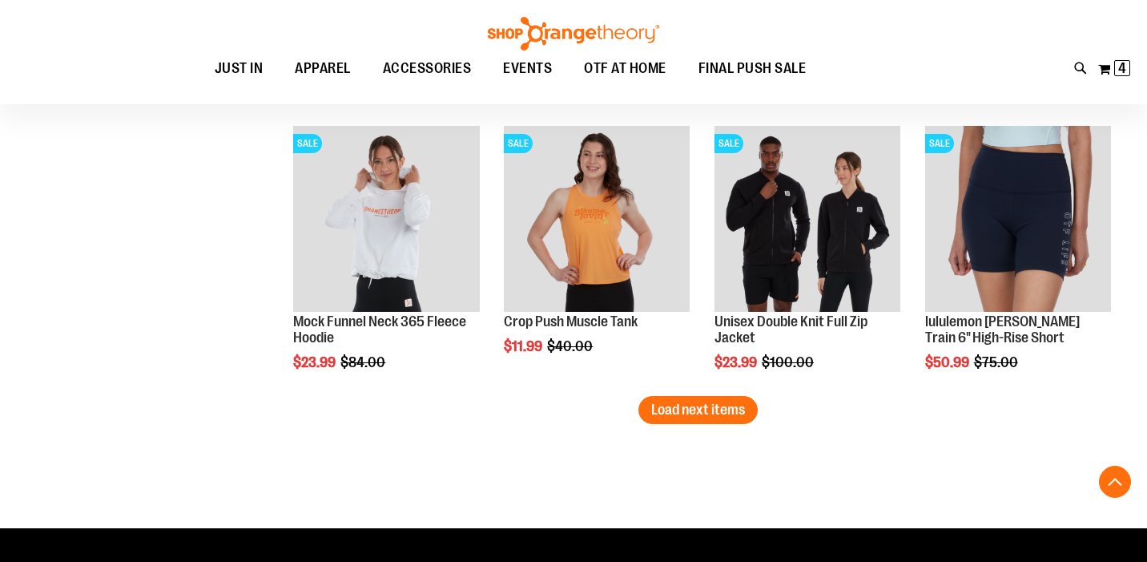
scroll to position [4842, 0]
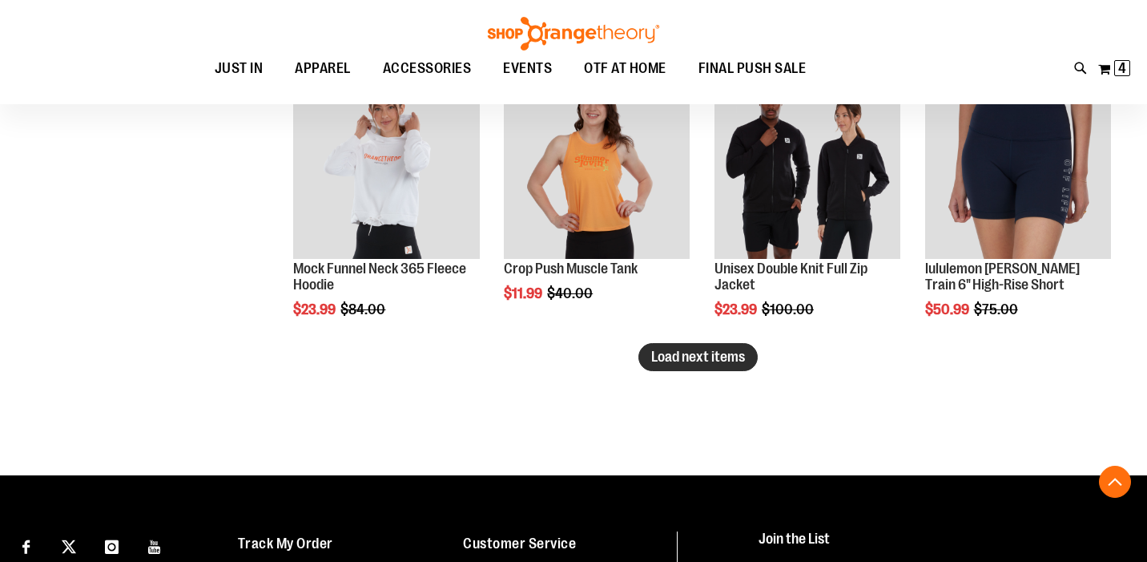
click at [667, 358] on span "Load next items" at bounding box center [698, 356] width 94 height 16
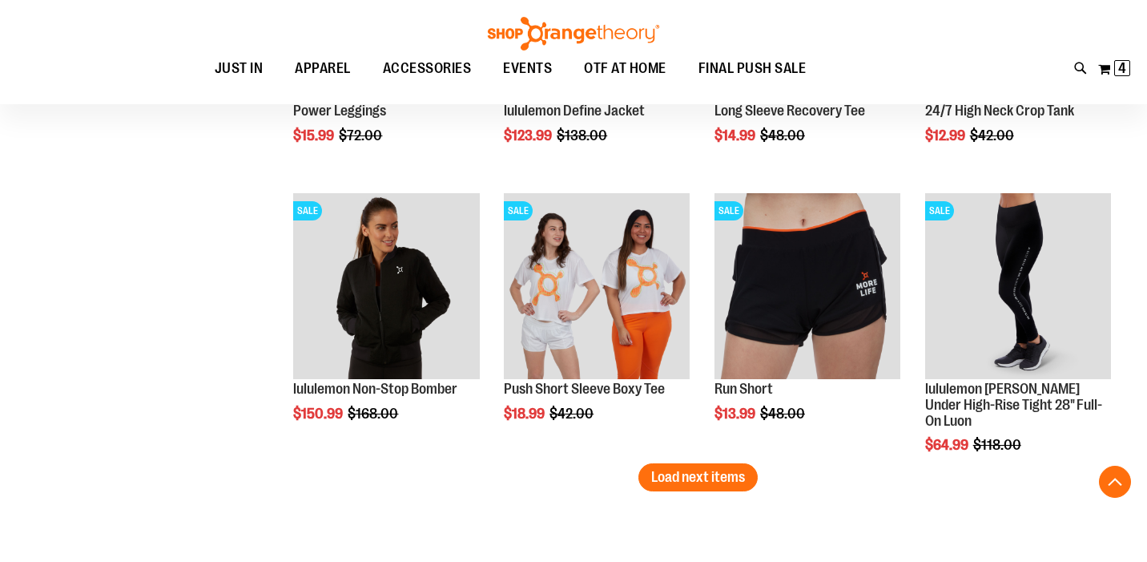
scroll to position [5558, 0]
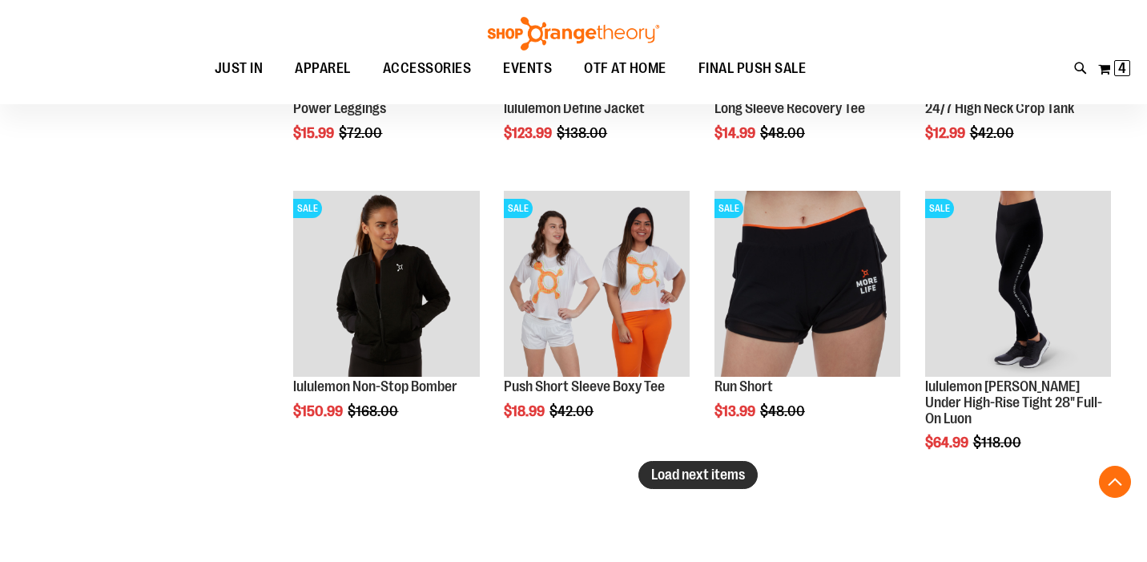
click at [666, 481] on span "Load next items" at bounding box center [698, 474] width 94 height 16
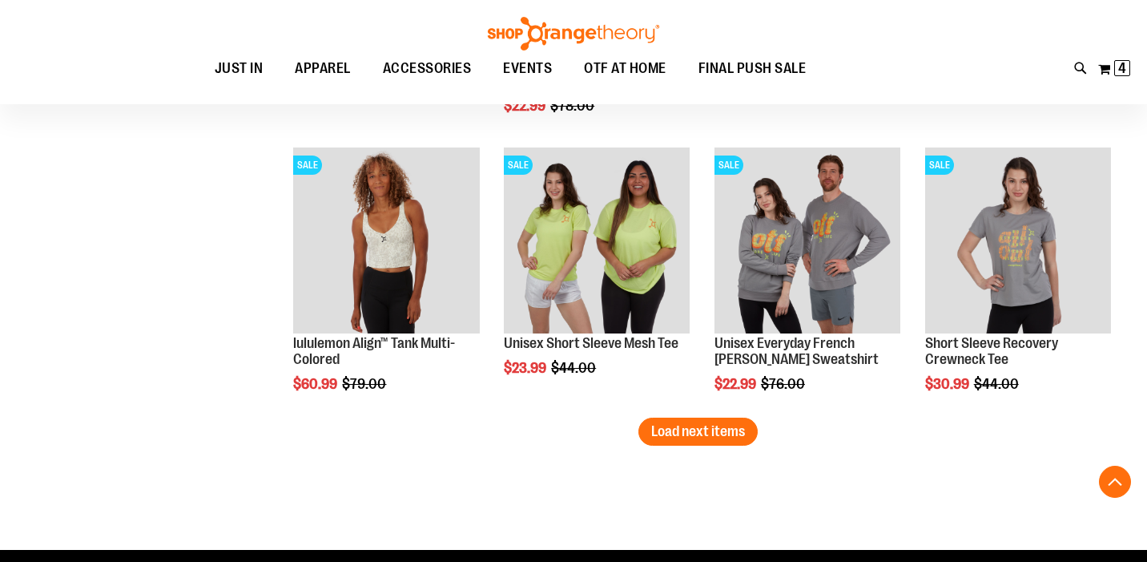
scroll to position [6439, 0]
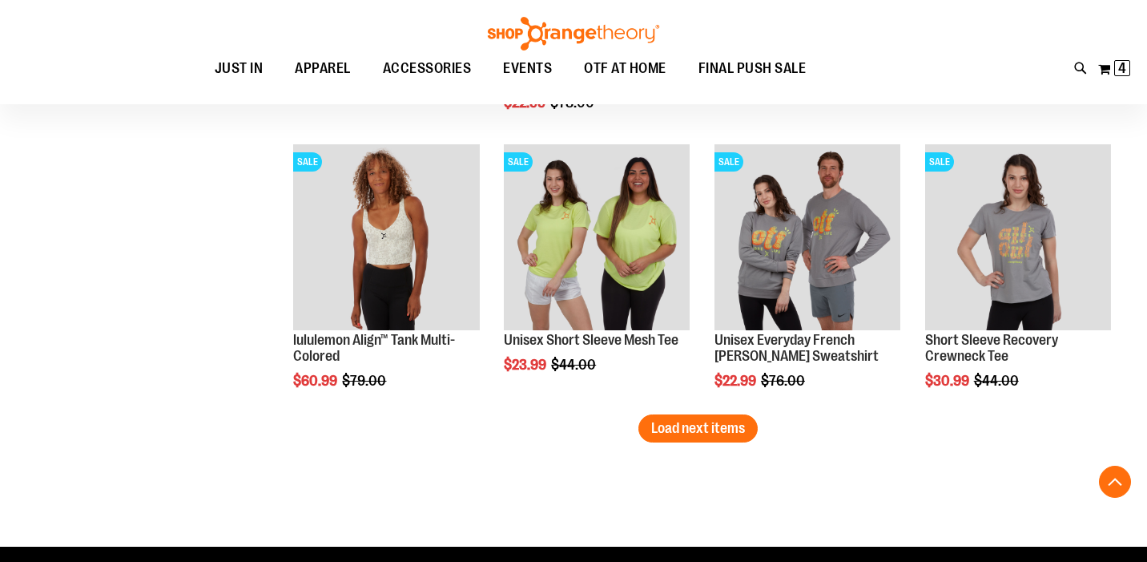
click at [695, 433] on span "Load next items" at bounding box center [698, 428] width 94 height 16
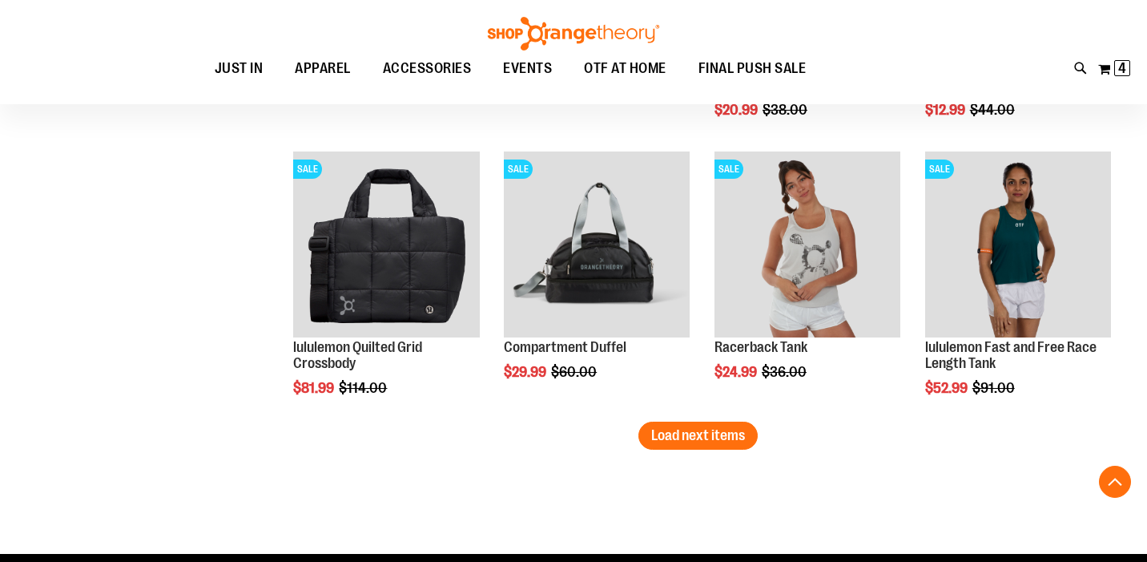
scroll to position [7269, 0]
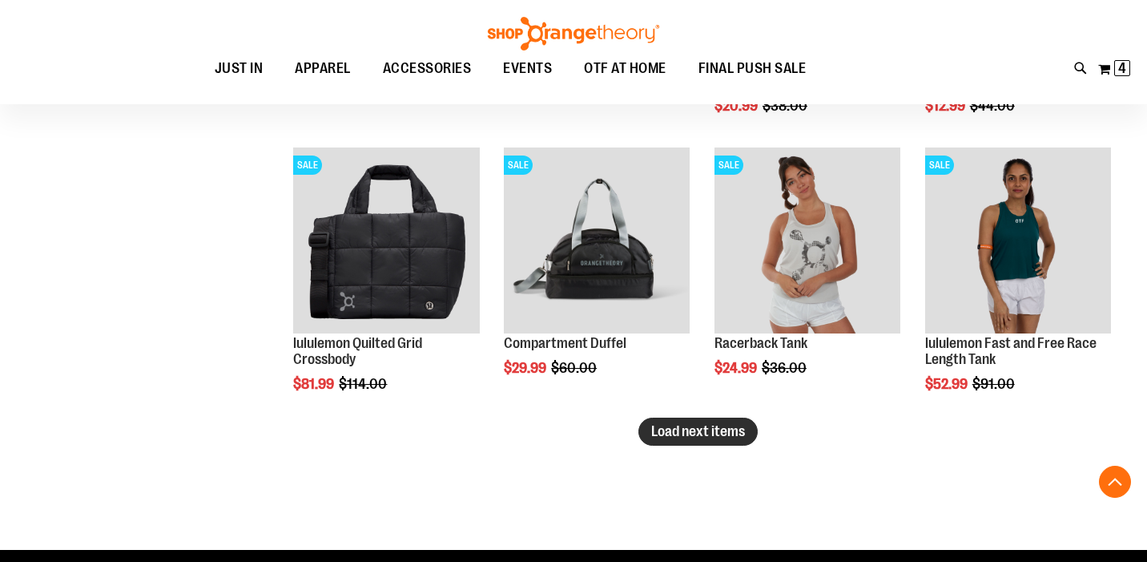
click at [716, 441] on button "Load next items" at bounding box center [697, 431] width 119 height 28
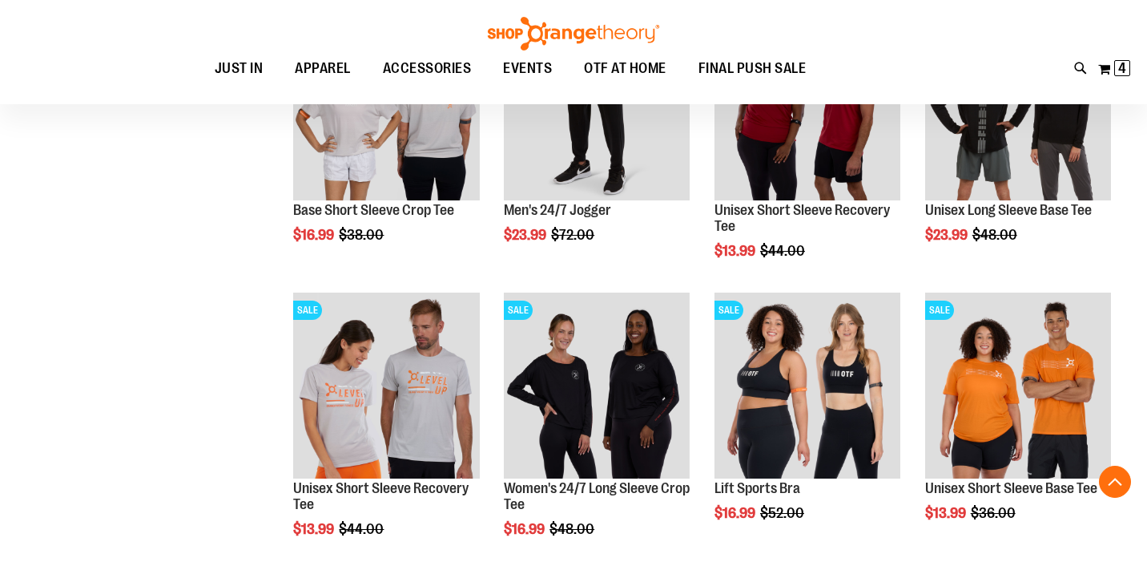
scroll to position [8008, 0]
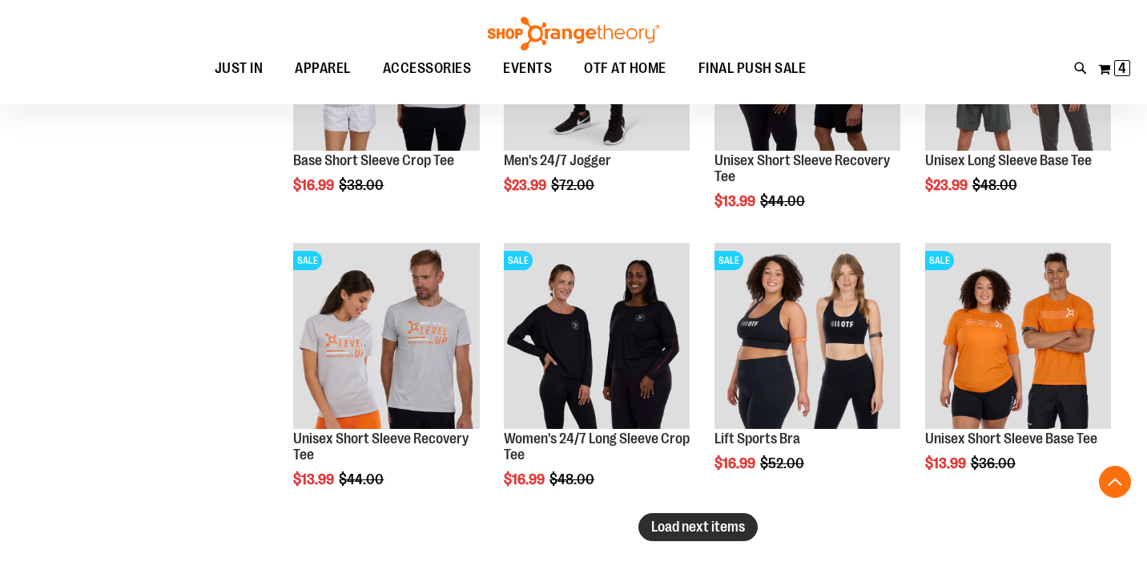
click at [676, 525] on span "Load next items" at bounding box center [698, 526] width 94 height 16
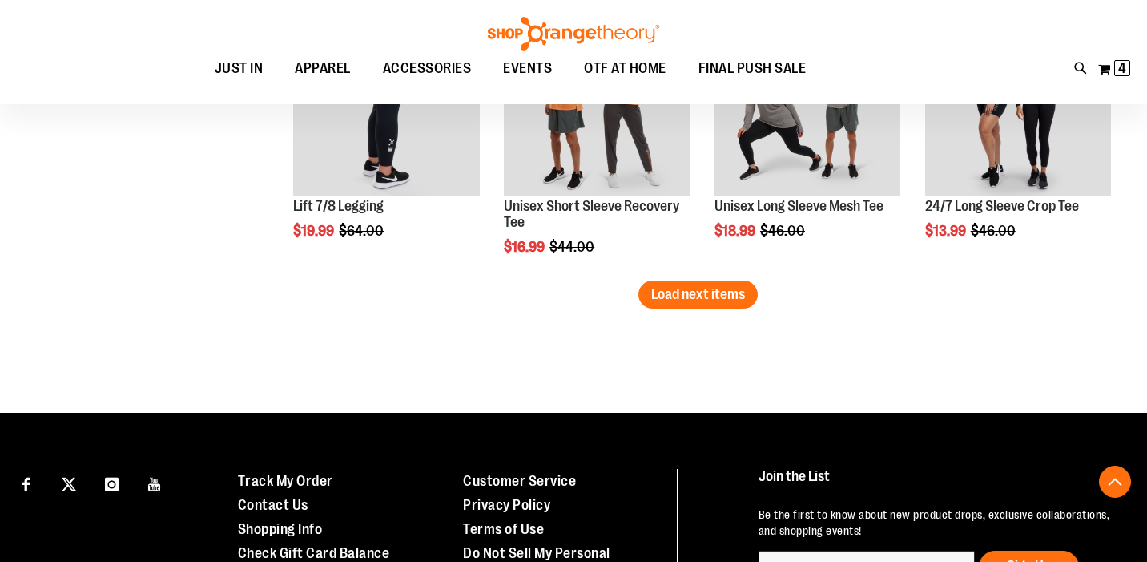
scroll to position [9075, 0]
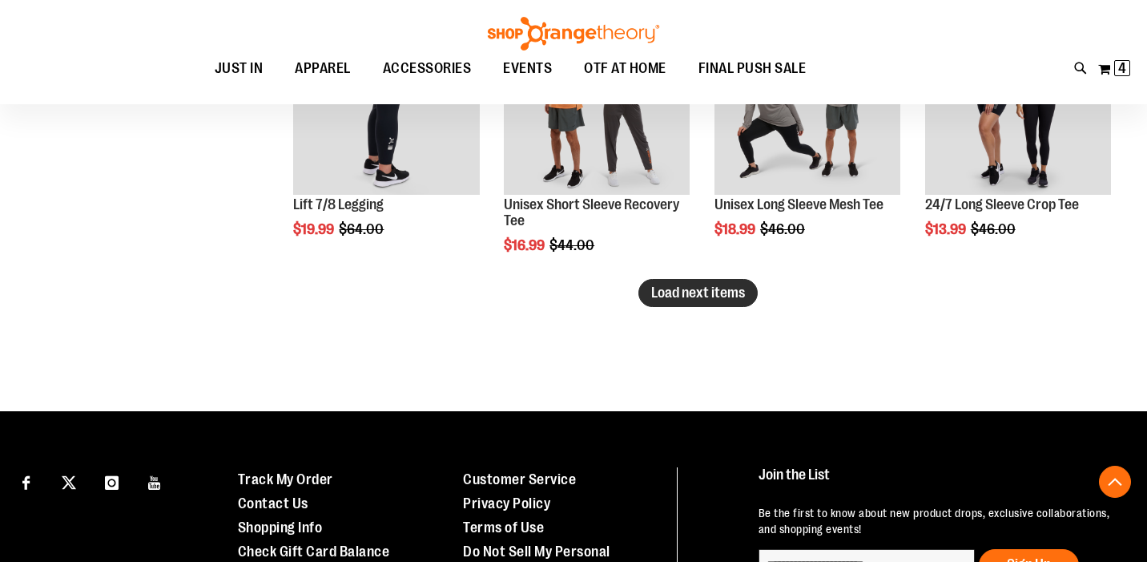
click at [682, 297] on span "Load next items" at bounding box center [698, 292] width 94 height 16
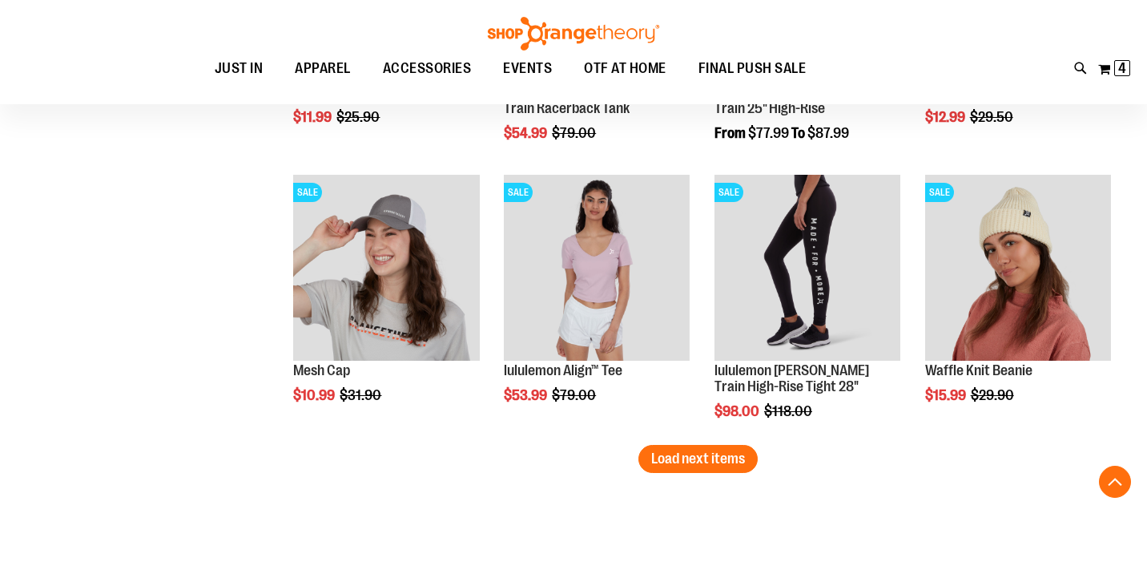
scroll to position [9749, 0]
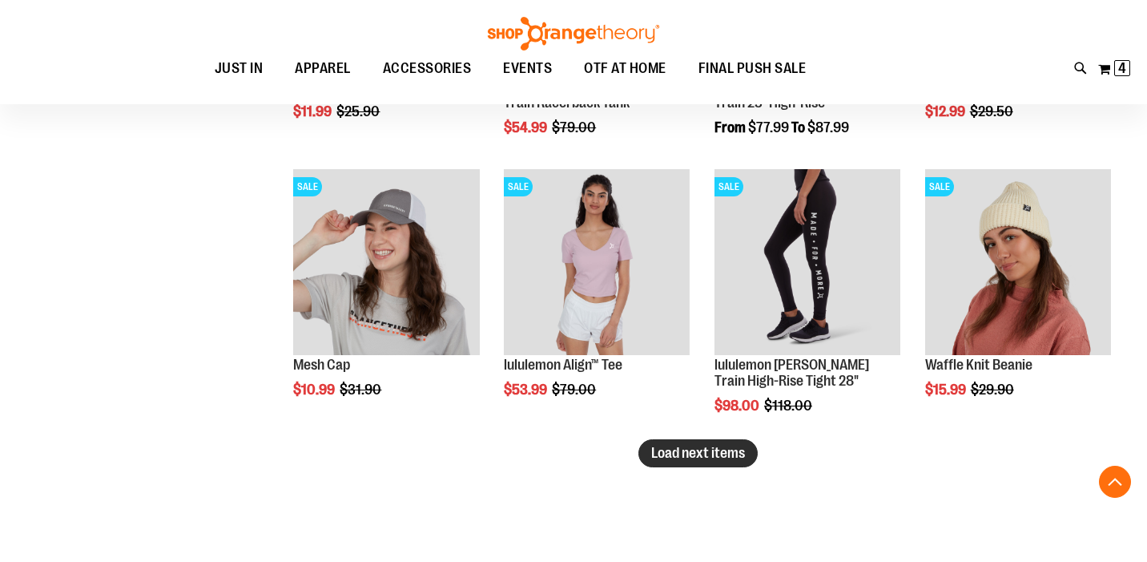
click at [681, 446] on span "Load next items" at bounding box center [698, 453] width 94 height 16
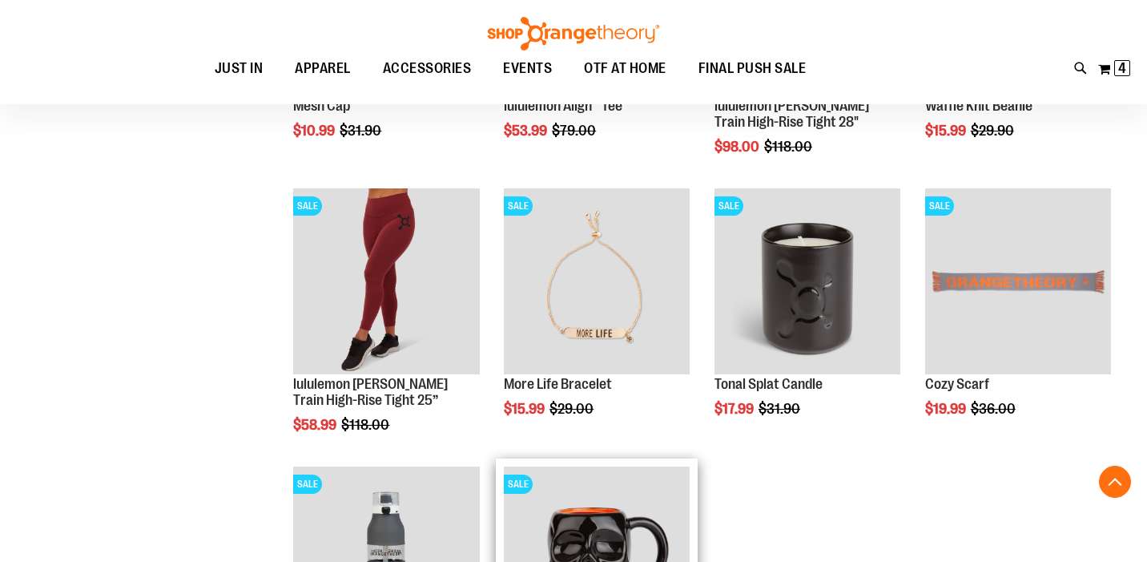
scroll to position [10011, 0]
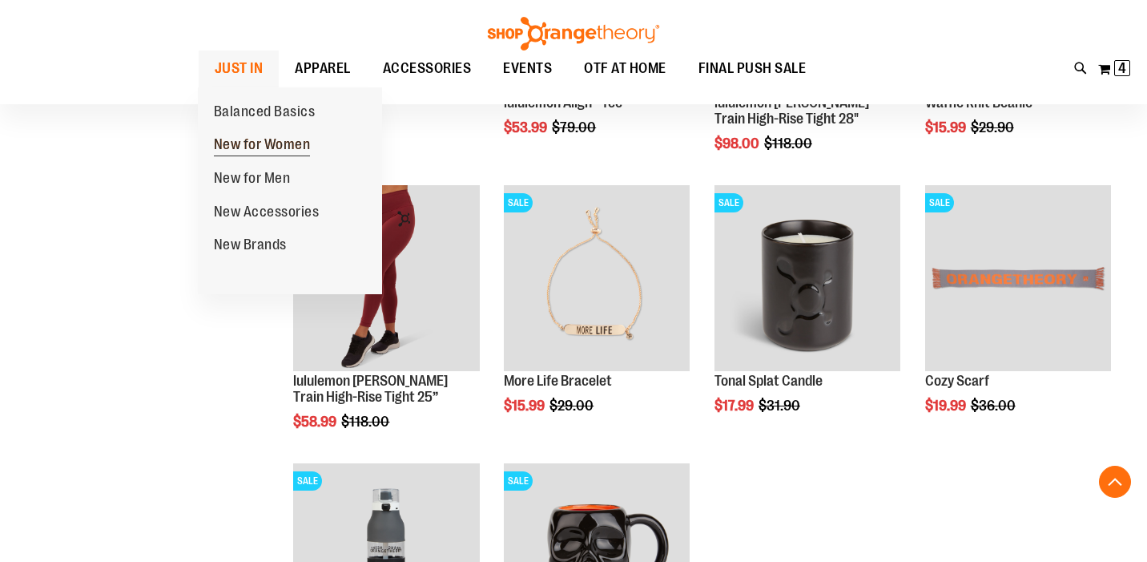
click at [243, 146] on span "New for Women" at bounding box center [262, 146] width 97 height 20
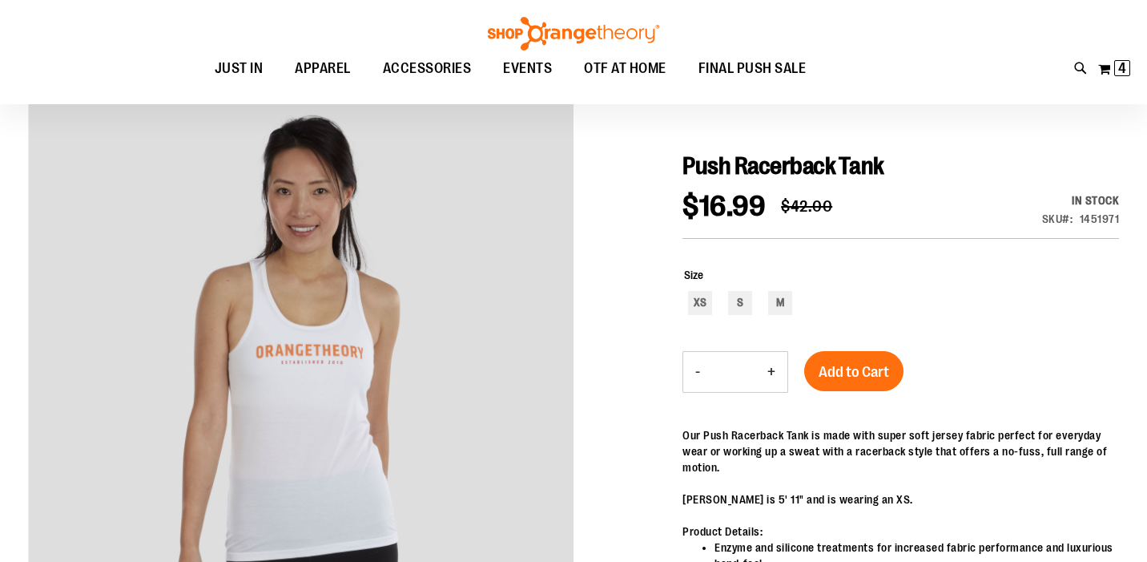
scroll to position [136, 0]
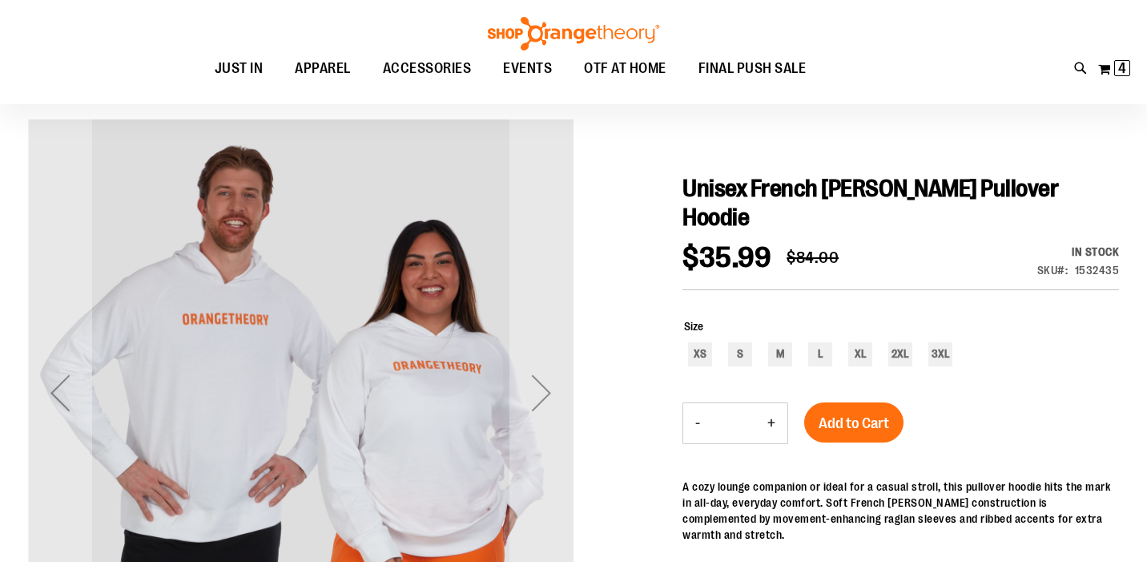
scroll to position [117, 0]
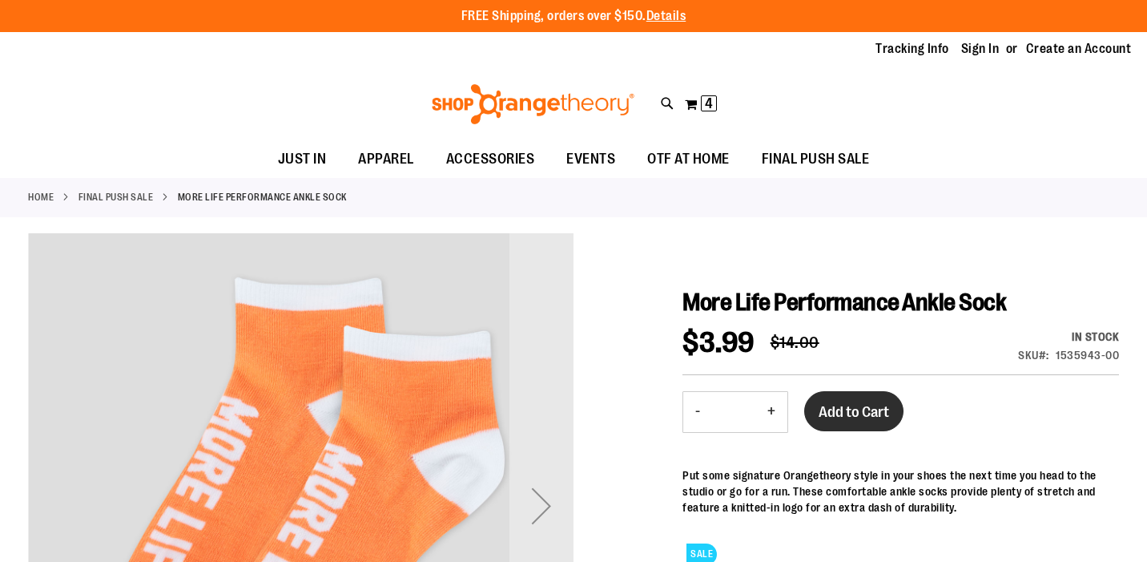
click at [843, 416] on span "Add to Cart" at bounding box center [854, 412] width 70 height 18
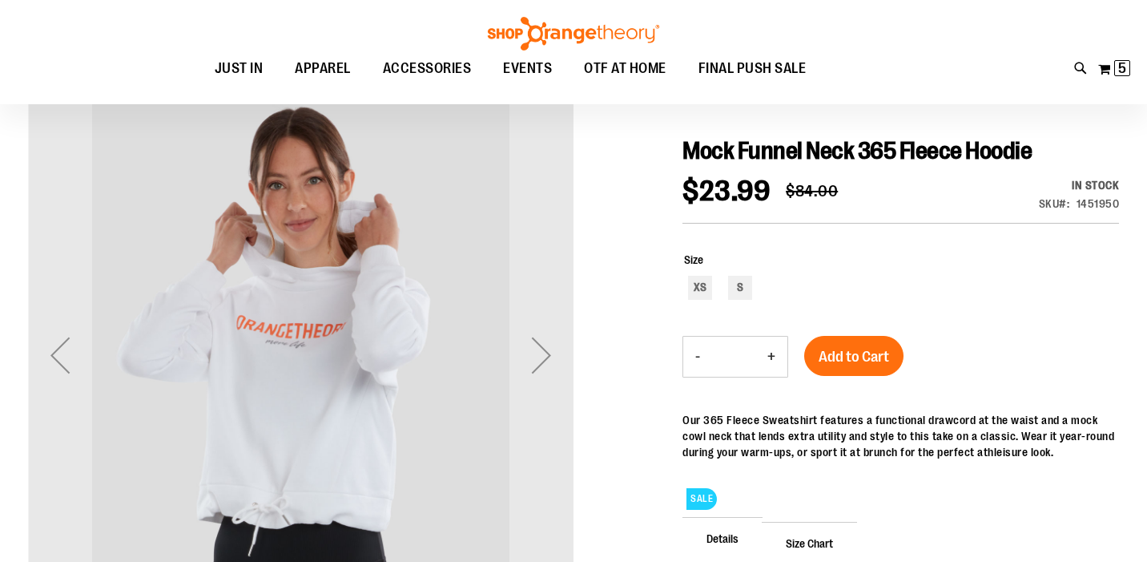
scroll to position [152, 0]
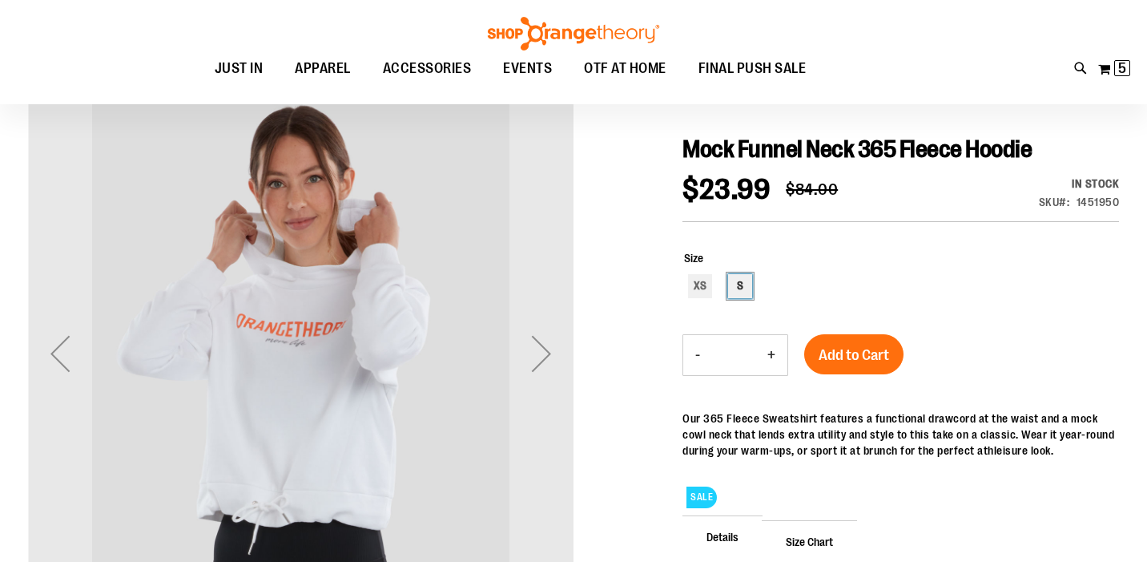
click at [742, 276] on div "S" at bounding box center [740, 286] width 24 height 24
type input "***"
click at [852, 354] on span "Add to Cart" at bounding box center [854, 355] width 70 height 18
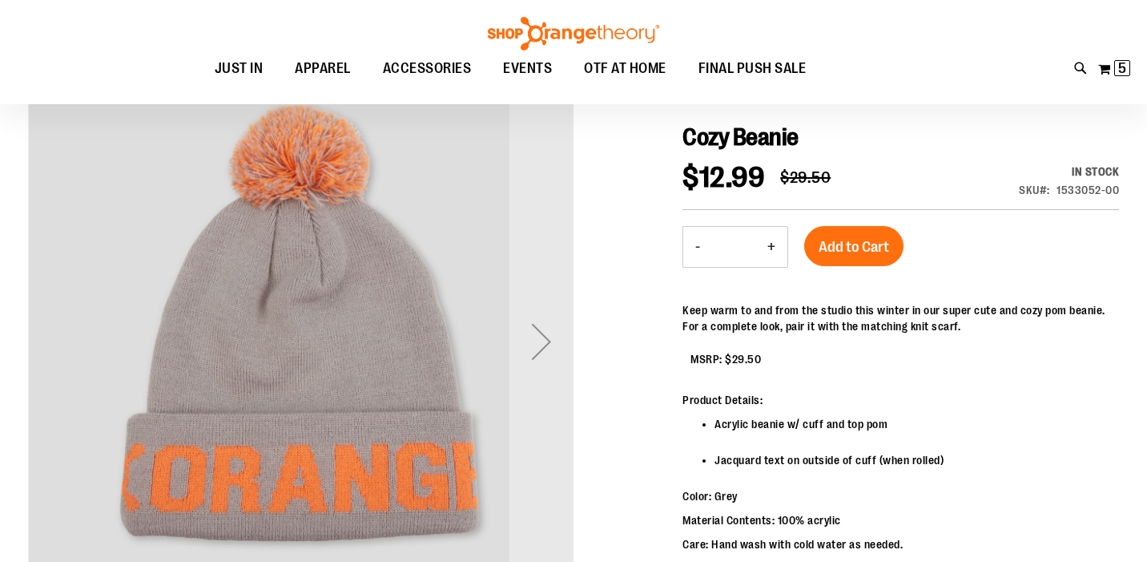
scroll to position [163, 0]
click at [846, 249] on span "Add to Cart" at bounding box center [854, 248] width 70 height 18
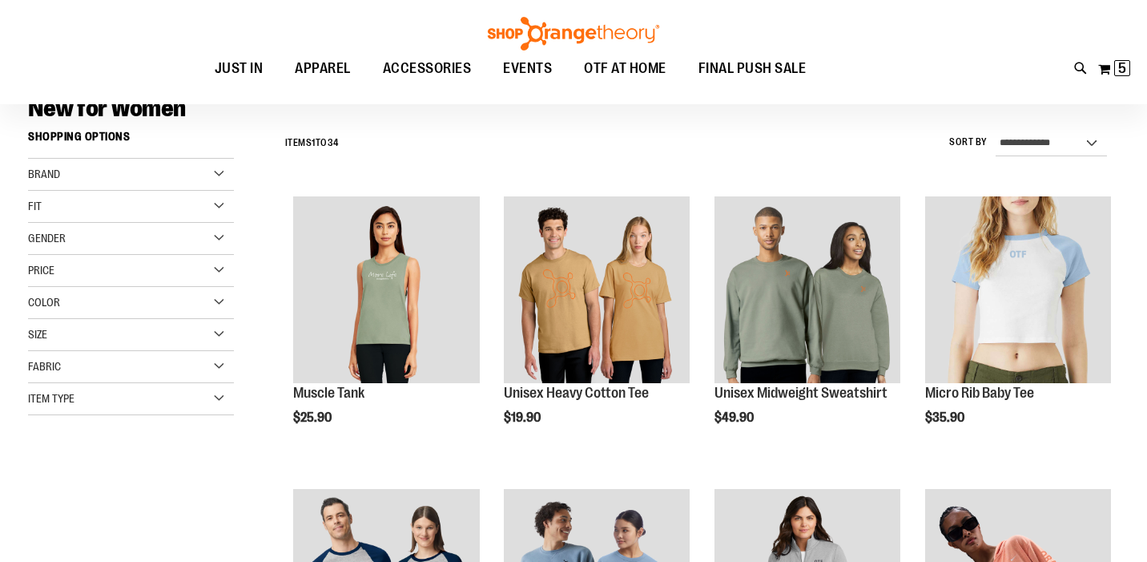
scroll to position [159, 0]
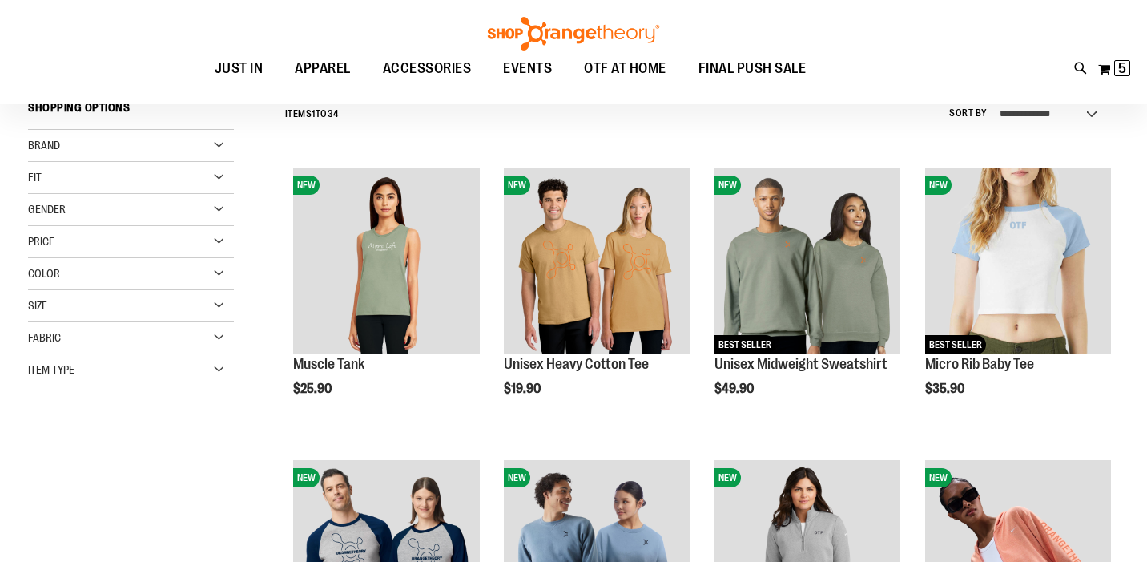
click at [220, 144] on div "Brand" at bounding box center [131, 146] width 206 height 32
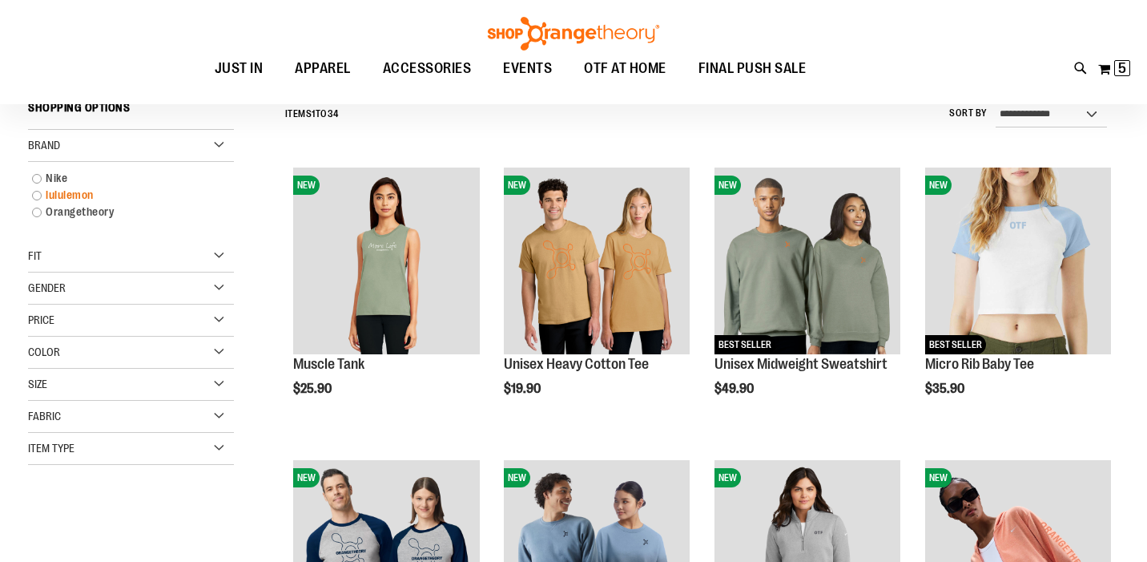
click at [37, 195] on link "lululemon" at bounding box center [122, 195] width 197 height 17
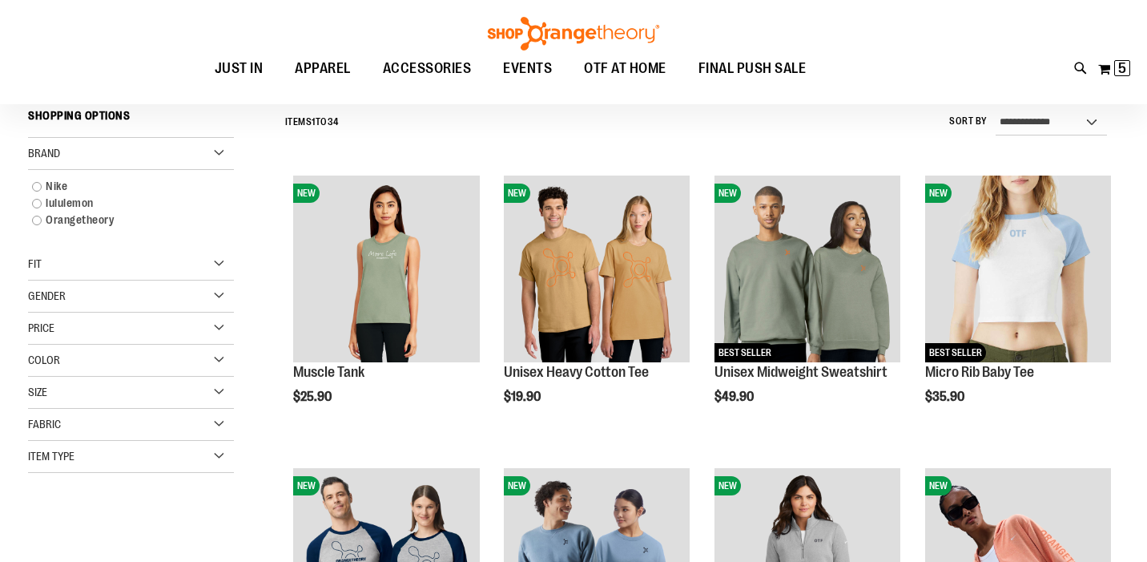
scroll to position [149, 0]
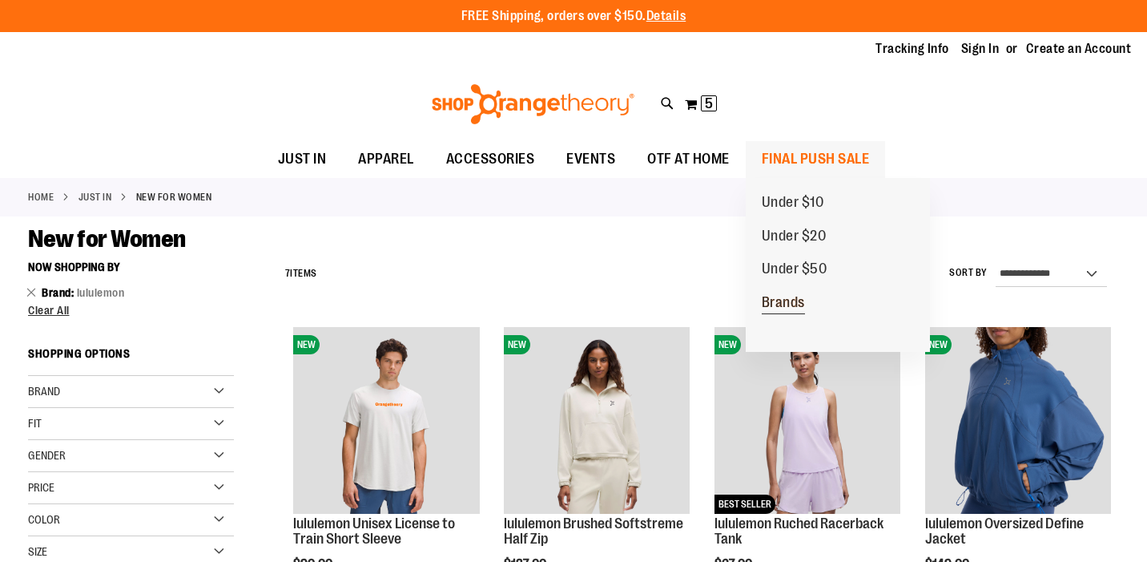
click at [780, 303] on span "Brands" at bounding box center [783, 304] width 43 height 20
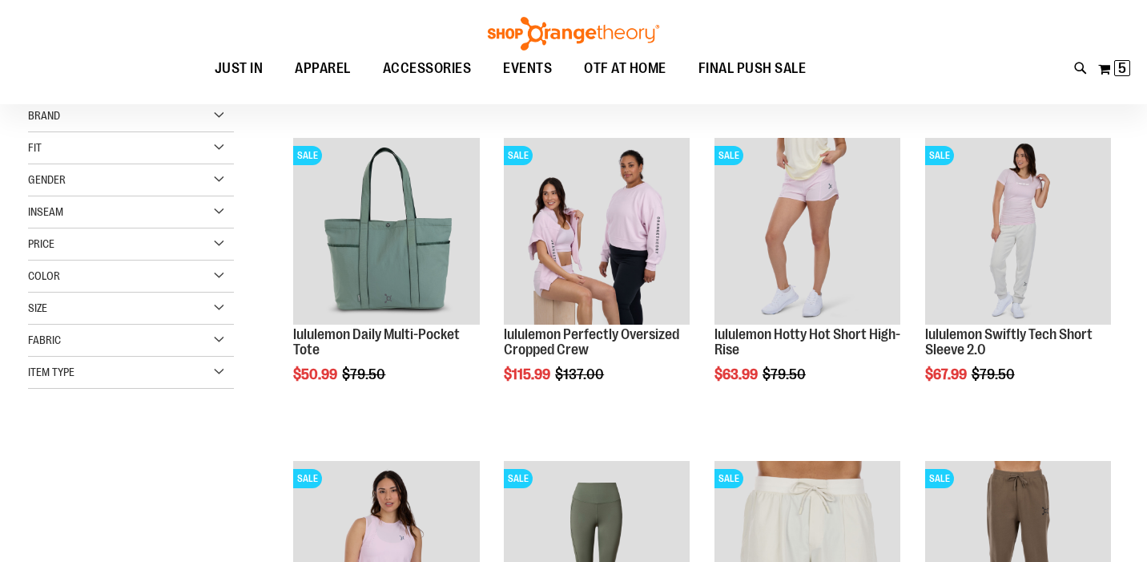
scroll to position [189, 0]
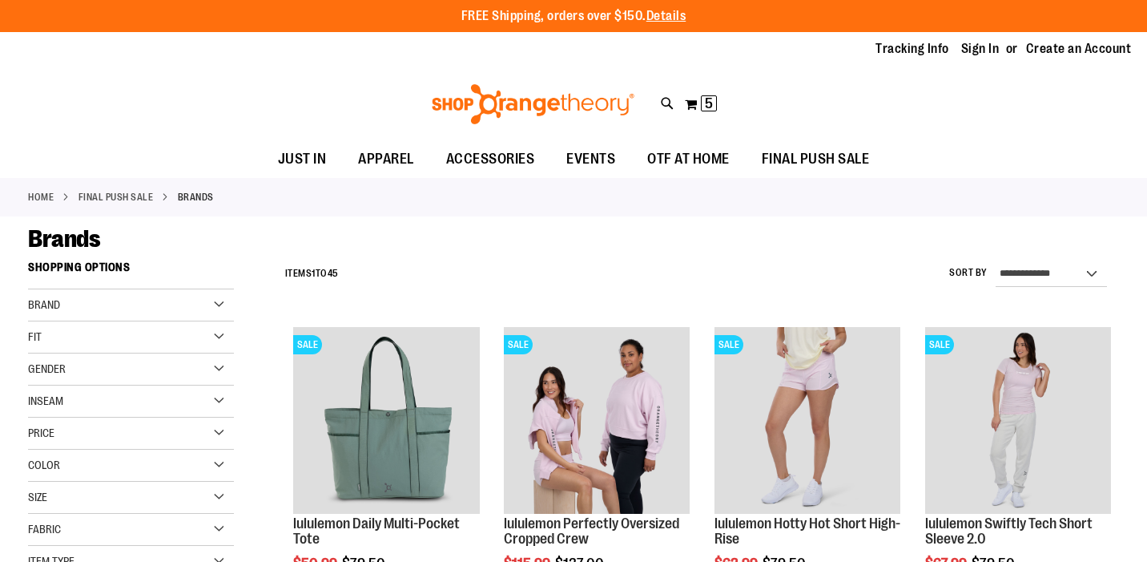
click at [219, 300] on div "Brand" at bounding box center [131, 305] width 206 height 32
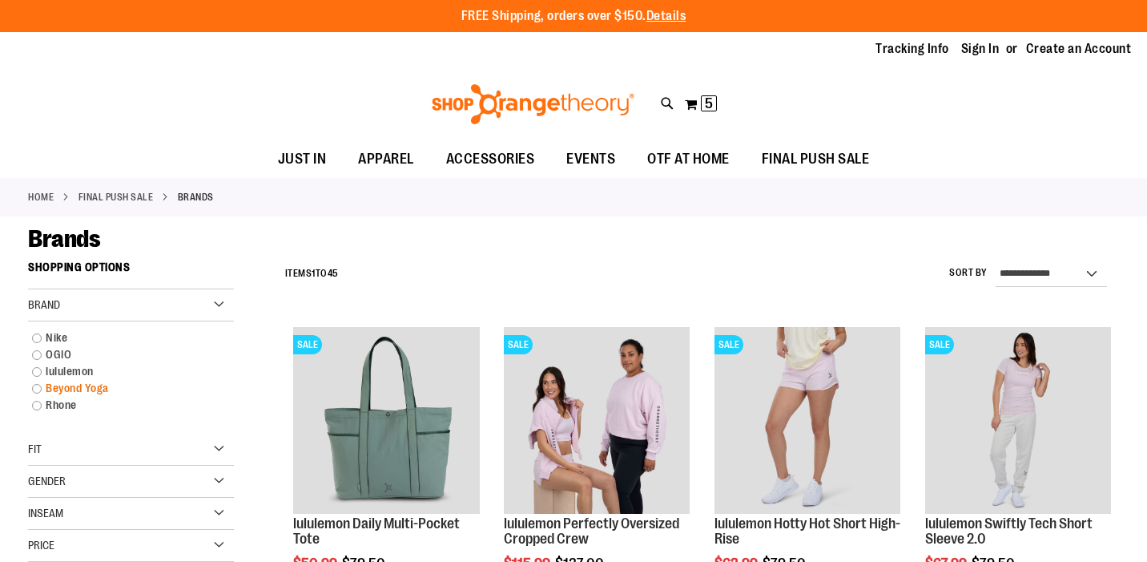
click at [50, 387] on link "Beyond Yoga" at bounding box center [122, 388] width 197 height 17
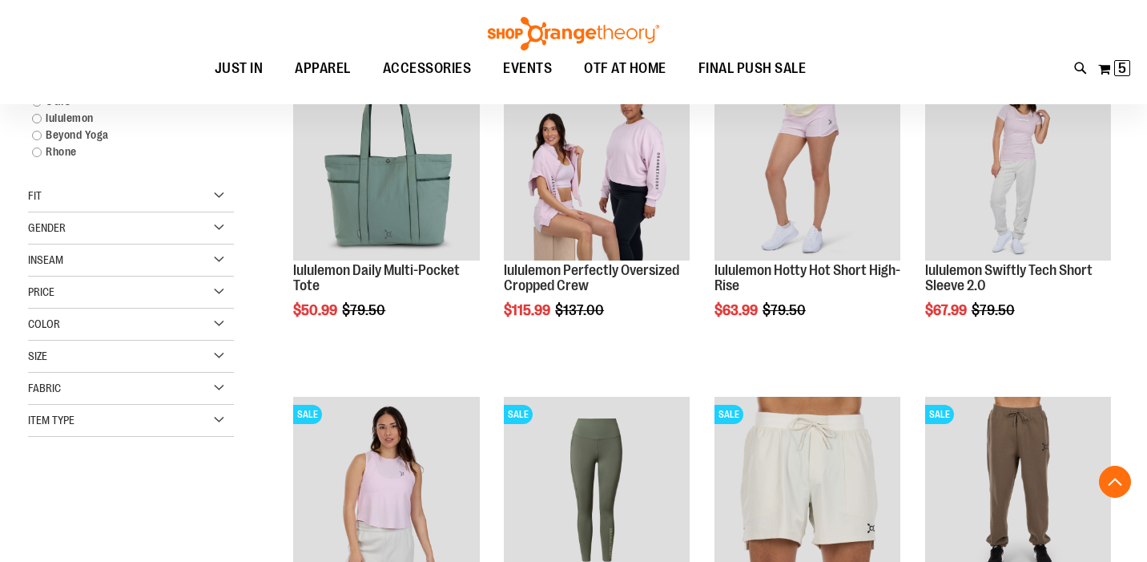
scroll to position [253, 0]
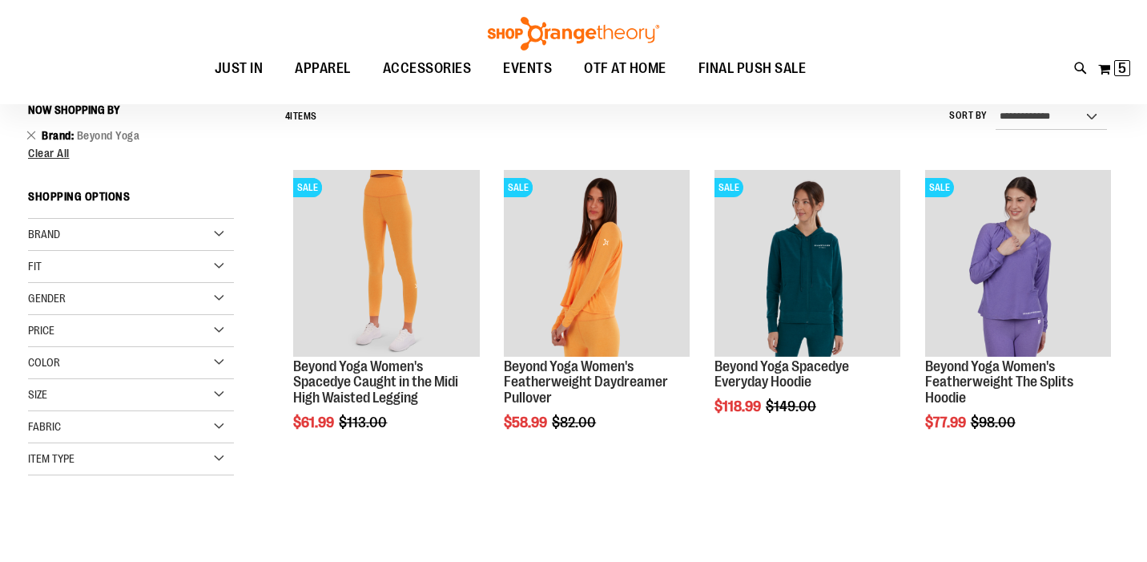
scroll to position [159, 0]
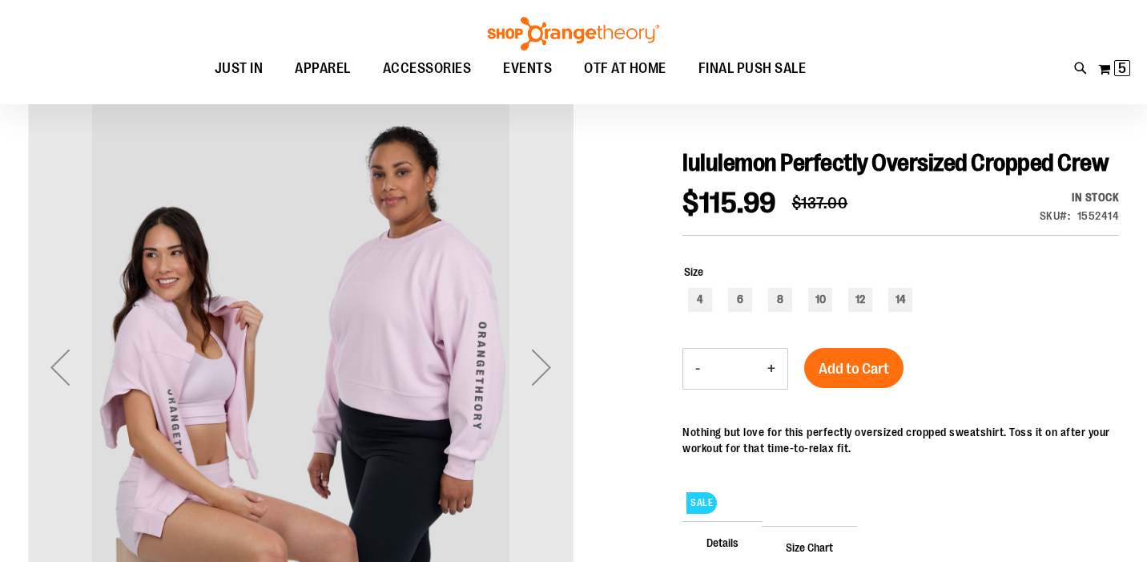
scroll to position [147, 0]
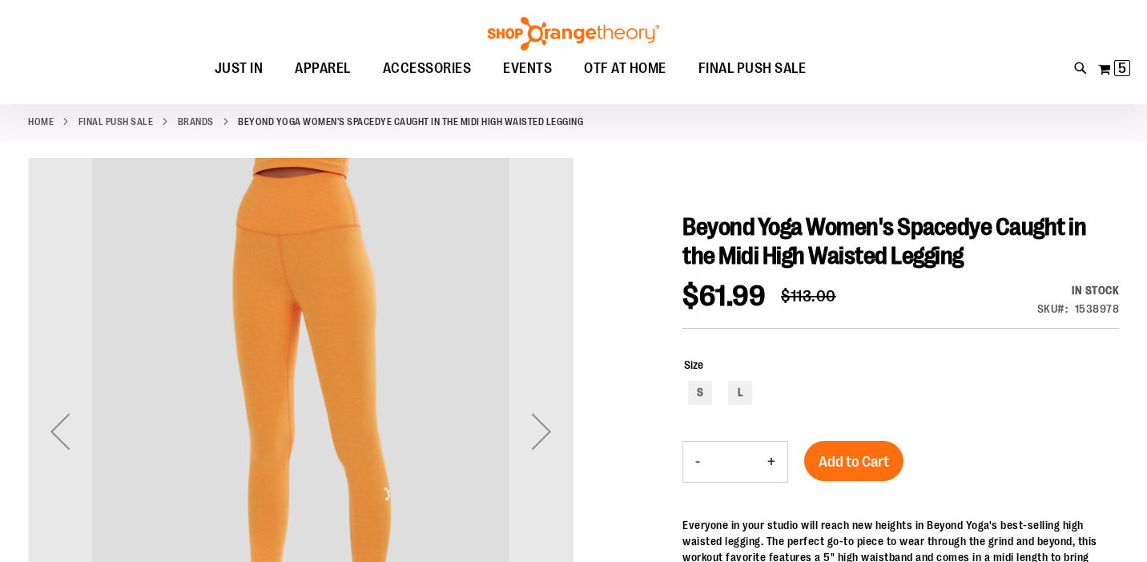
scroll to position [103, 0]
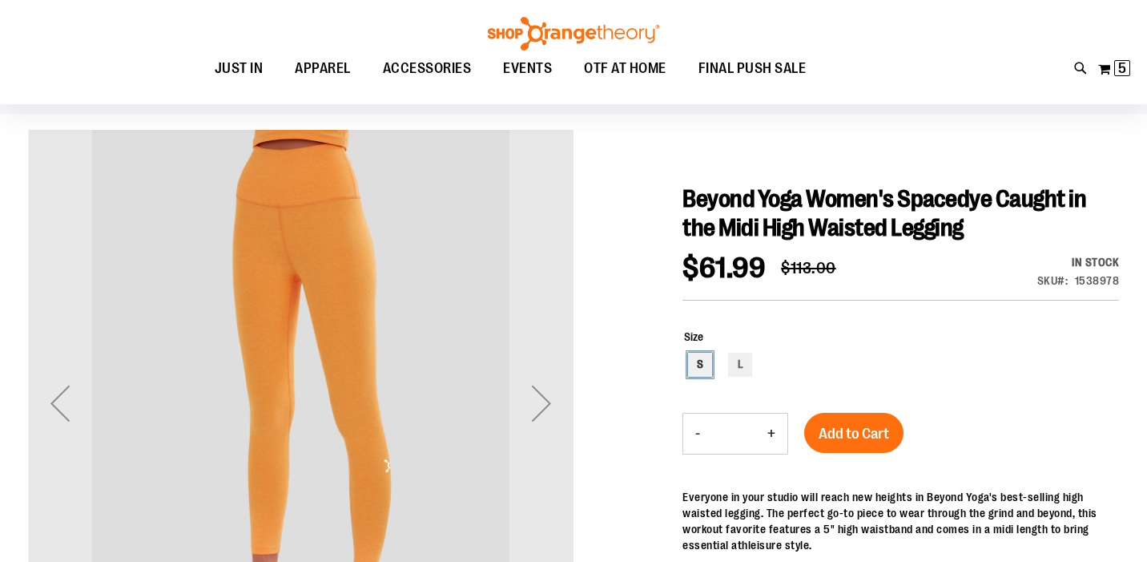
click at [698, 372] on div "S" at bounding box center [700, 364] width 24 height 24
type input "***"
click at [844, 433] on span "Add to Cart" at bounding box center [854, 434] width 70 height 18
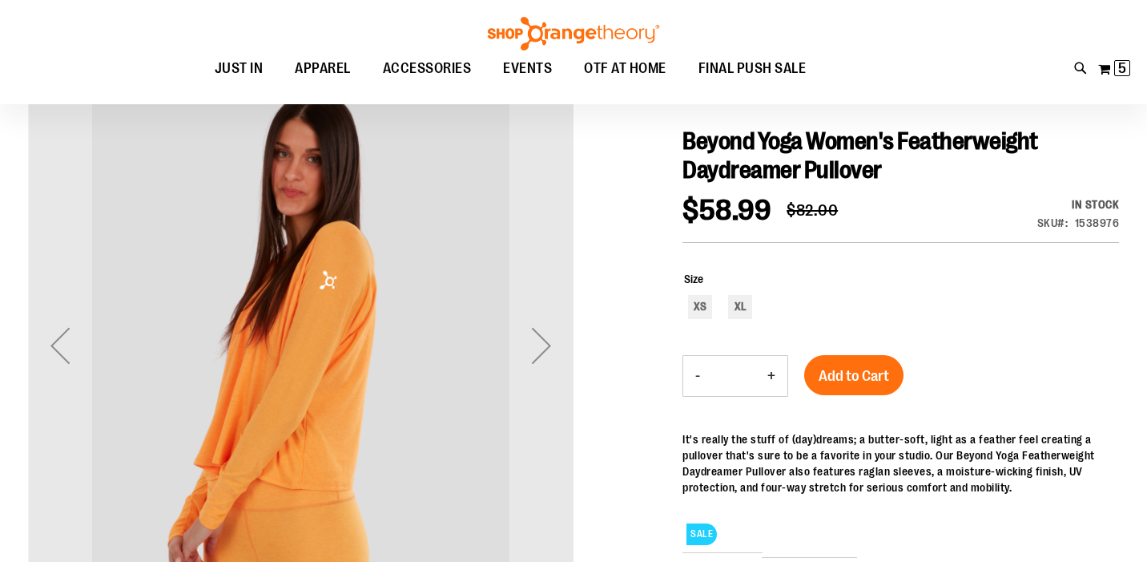
scroll to position [169, 0]
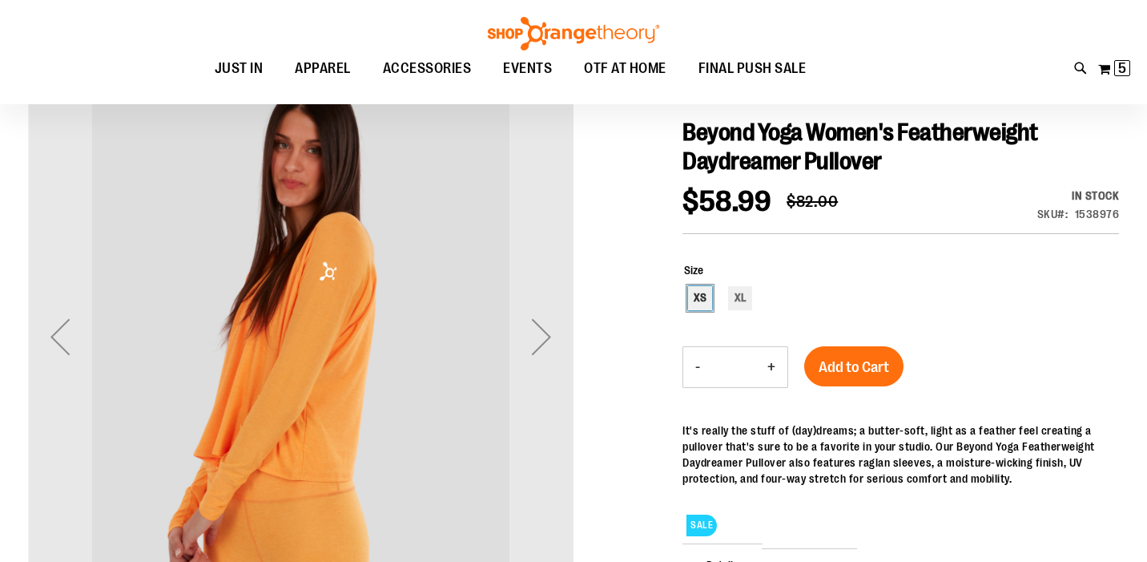
click at [698, 296] on div "XS" at bounding box center [700, 298] width 24 height 24
type input "***"
click at [830, 360] on span "Add to Cart" at bounding box center [854, 367] width 70 height 18
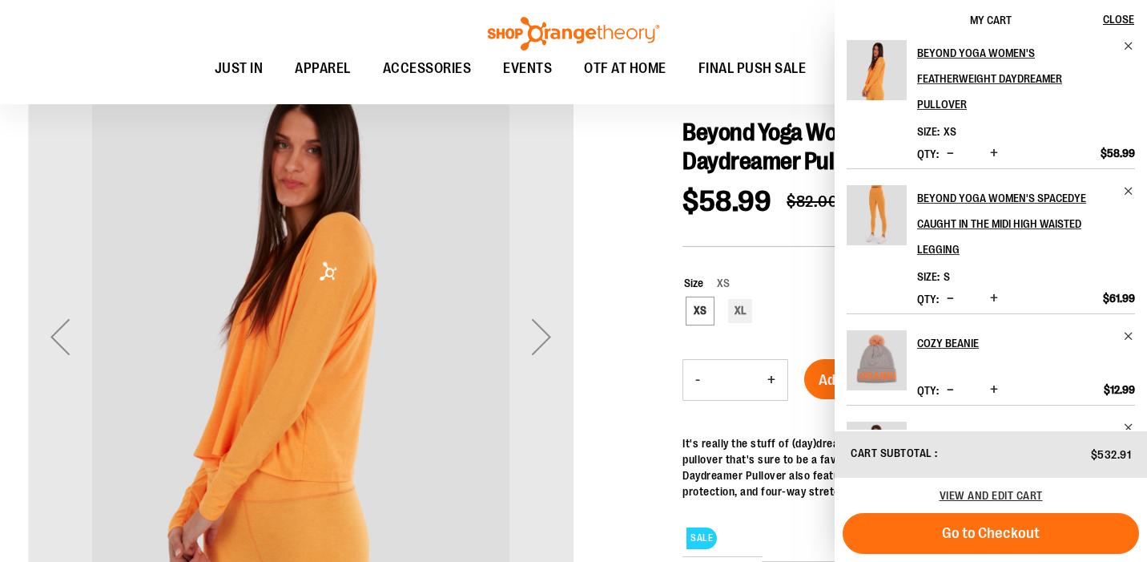
scroll to position [14, 0]
click at [1124, 45] on span "Remove item" at bounding box center [1129, 44] width 12 height 12
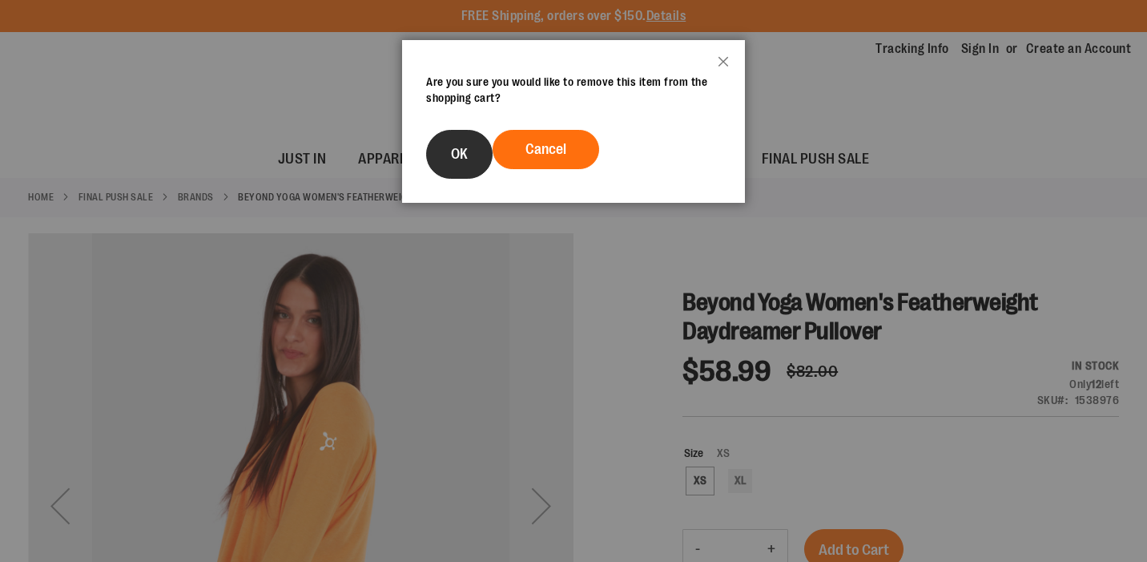
click at [461, 163] on button "OK" at bounding box center [459, 154] width 66 height 49
